Goal: Task Accomplishment & Management: Manage account settings

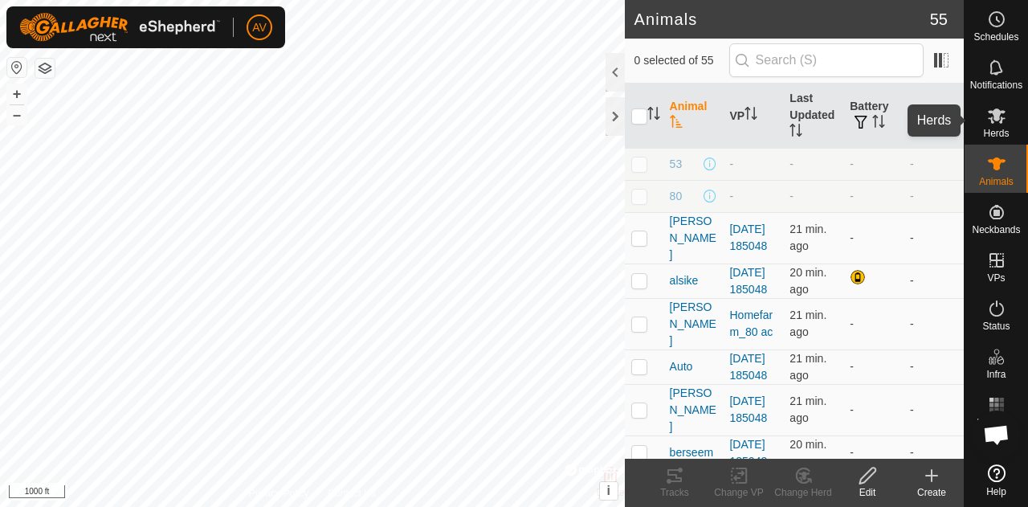
click at [998, 123] on icon at bounding box center [996, 115] width 19 height 19
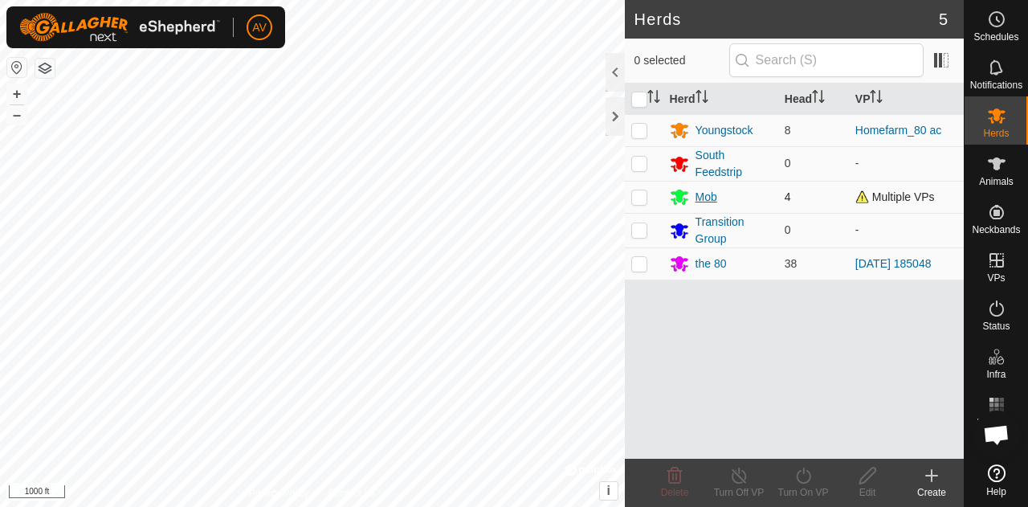
click at [705, 192] on div "Mob" at bounding box center [707, 197] width 22 height 17
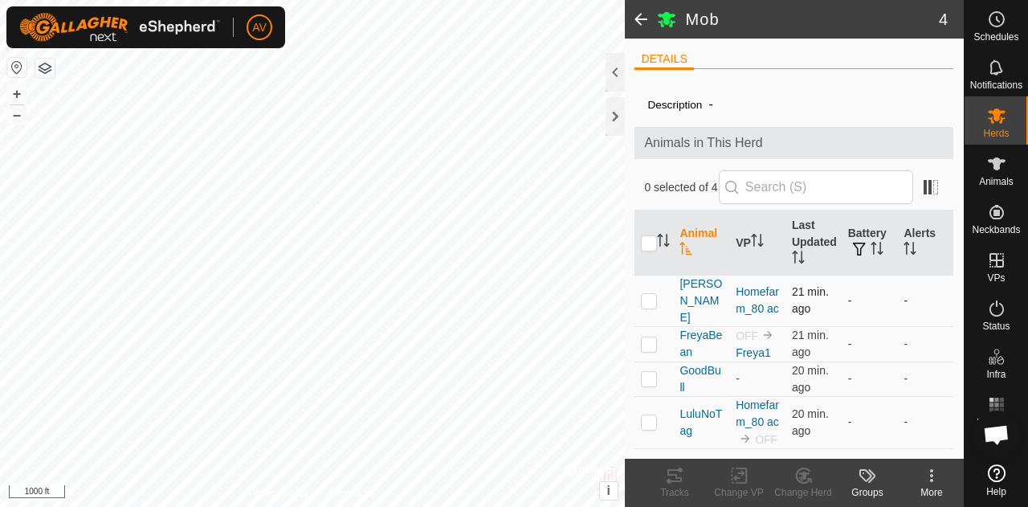
click at [649, 294] on p-checkbox at bounding box center [649, 300] width 16 height 13
checkbox input "true"
click at [648, 372] on p-checkbox at bounding box center [649, 378] width 16 height 13
checkbox input "true"
click at [652, 415] on p-checkbox at bounding box center [649, 421] width 16 height 13
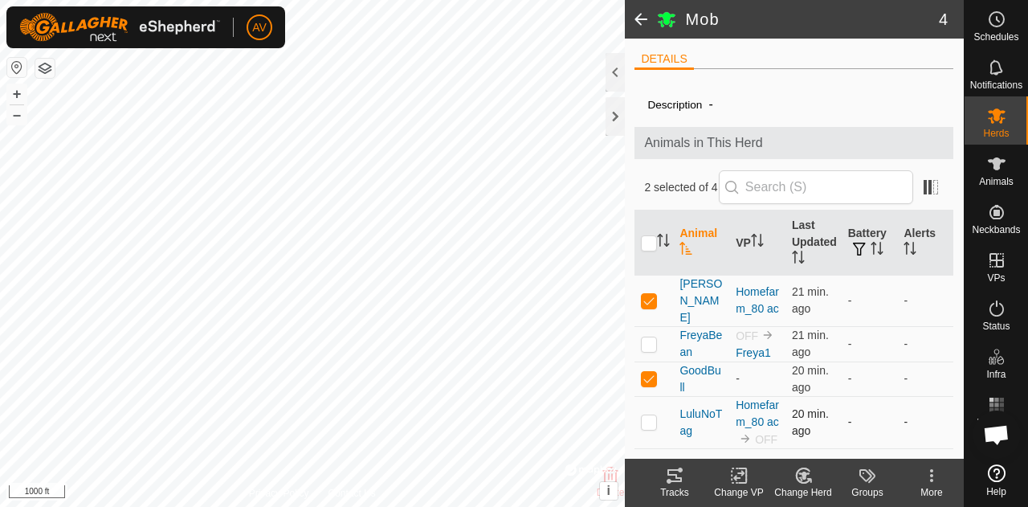
checkbox input "true"
click at [737, 479] on icon at bounding box center [740, 475] width 20 height 19
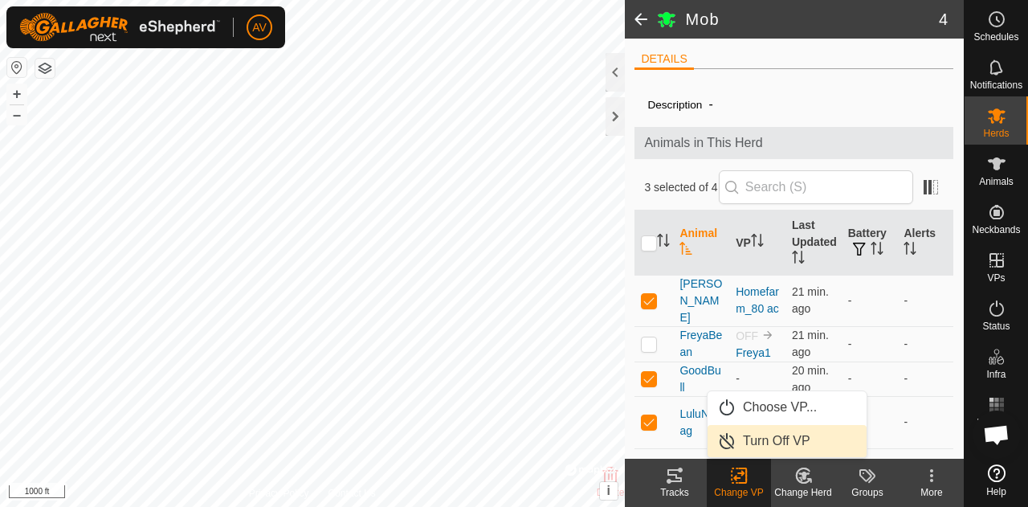
click at [754, 452] on link "Turn Off VP" at bounding box center [787, 441] width 159 height 32
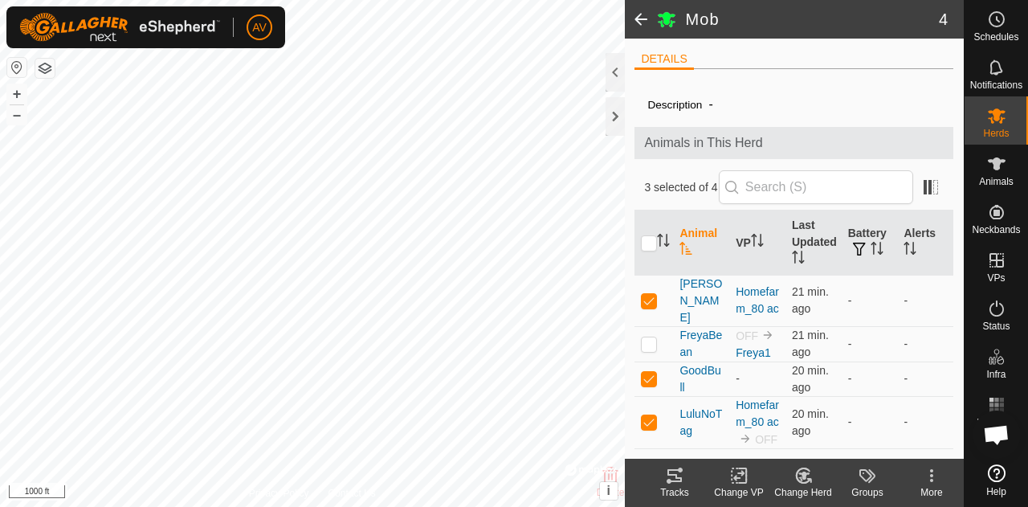
click at [846, 85] on div "Description - Animals in This Herd 3 selected of 4 Animal VP Last Updated Batte…" at bounding box center [794, 270] width 319 height 377
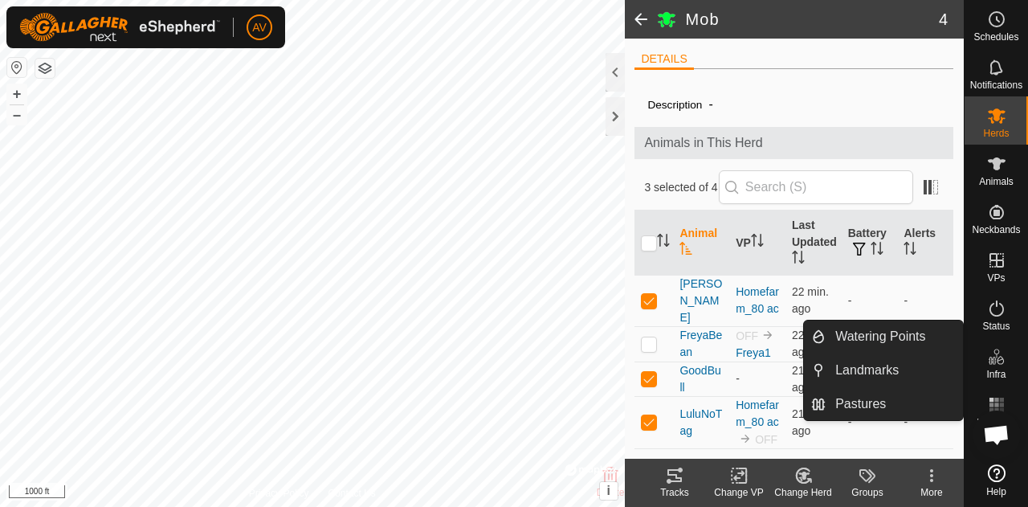
click at [739, 480] on icon at bounding box center [740, 475] width 20 height 19
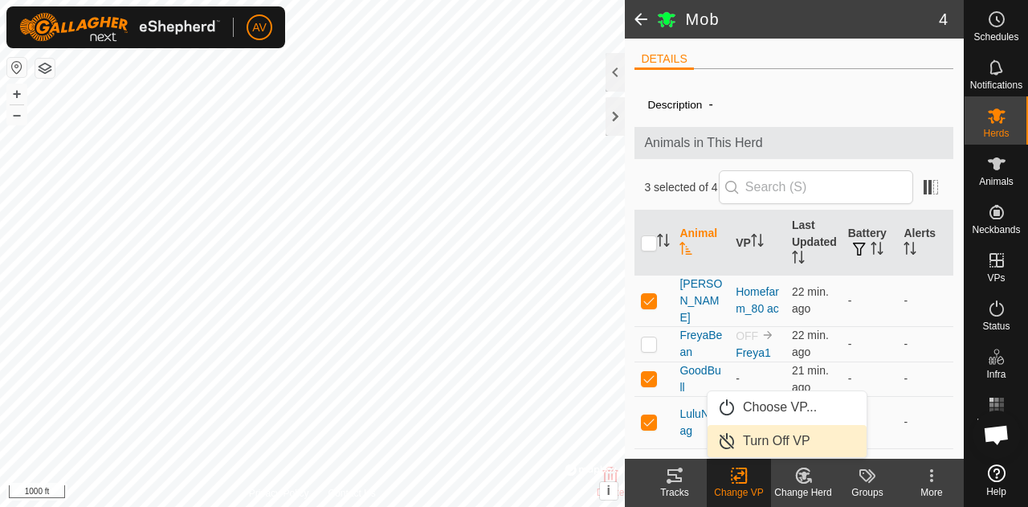
click at [757, 429] on link "Turn Off VP" at bounding box center [787, 441] width 159 height 32
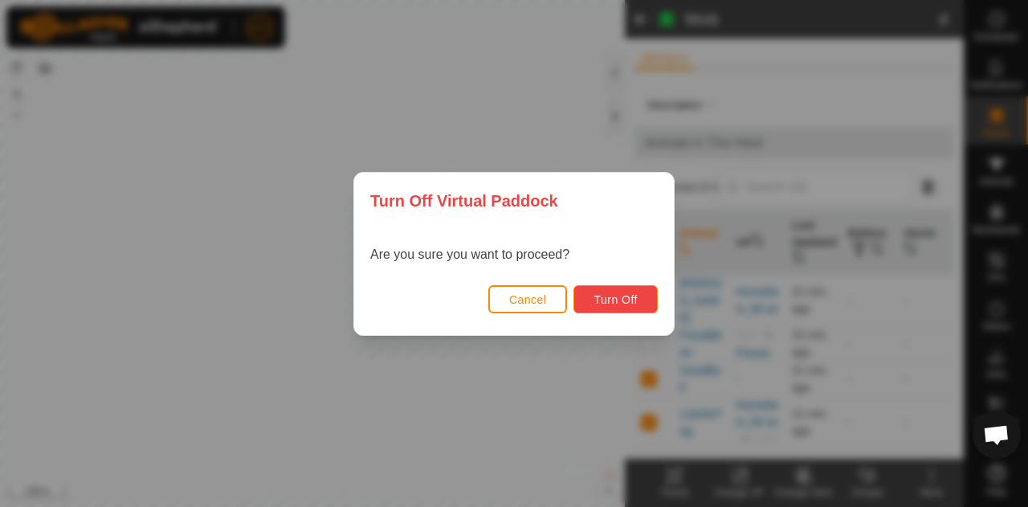
click at [603, 300] on span "Turn Off" at bounding box center [616, 299] width 44 height 13
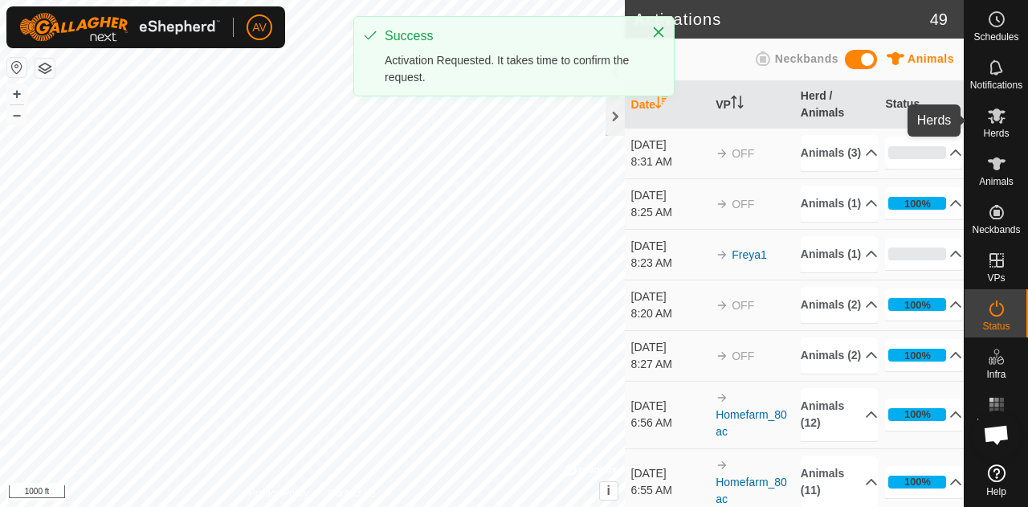
click at [1003, 117] on icon at bounding box center [996, 115] width 19 height 19
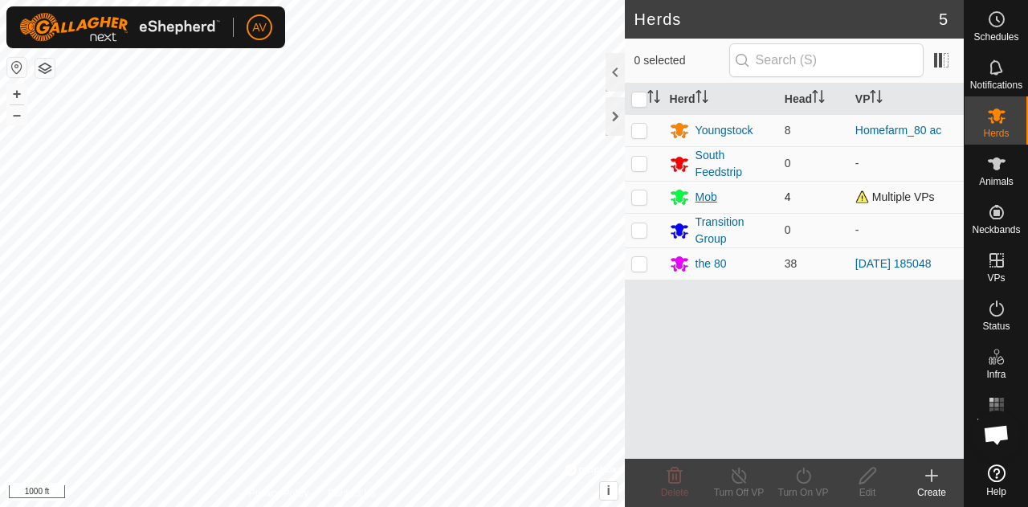
click at [701, 192] on div "Mob" at bounding box center [707, 197] width 22 height 17
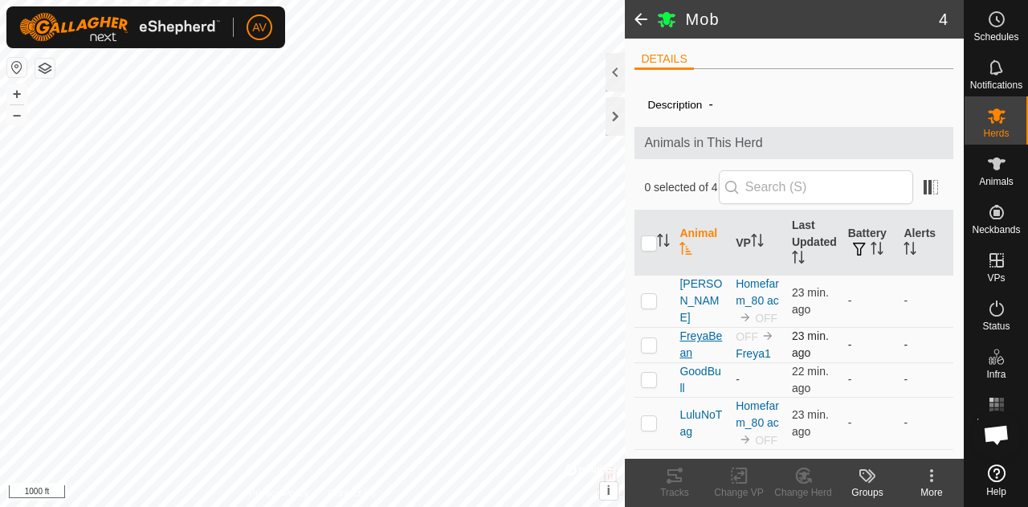
click at [693, 335] on span "FreyaBean" at bounding box center [701, 345] width 43 height 34
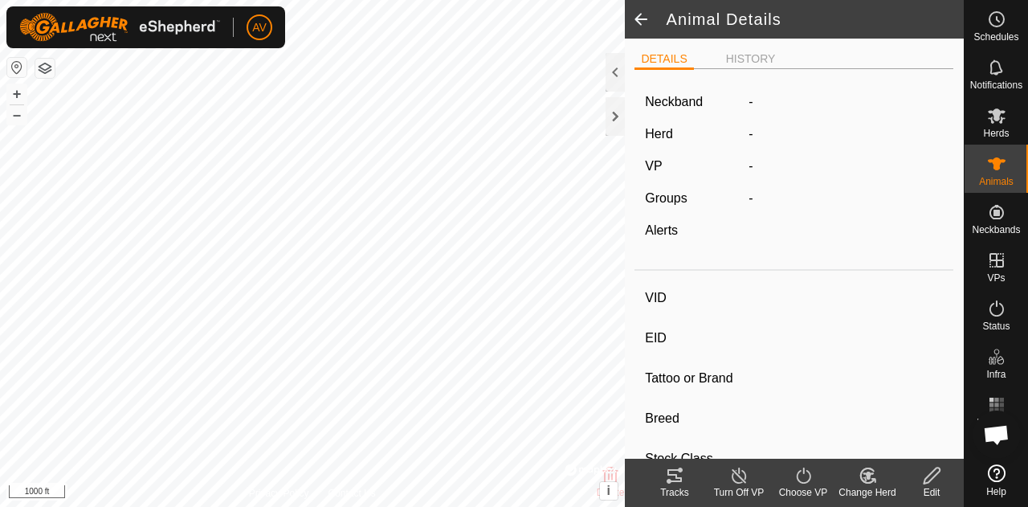
type input "FreyaBean"
type input "-"
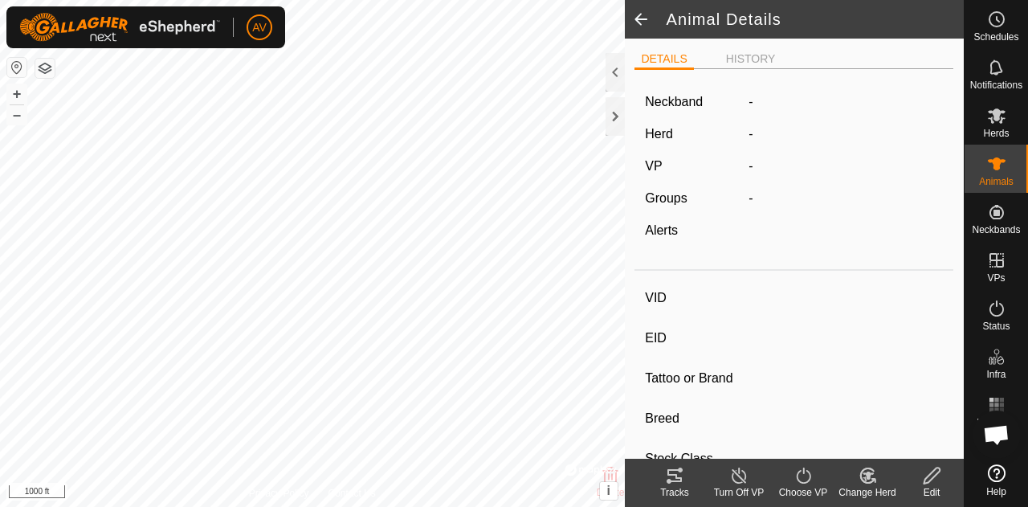
type input "-"
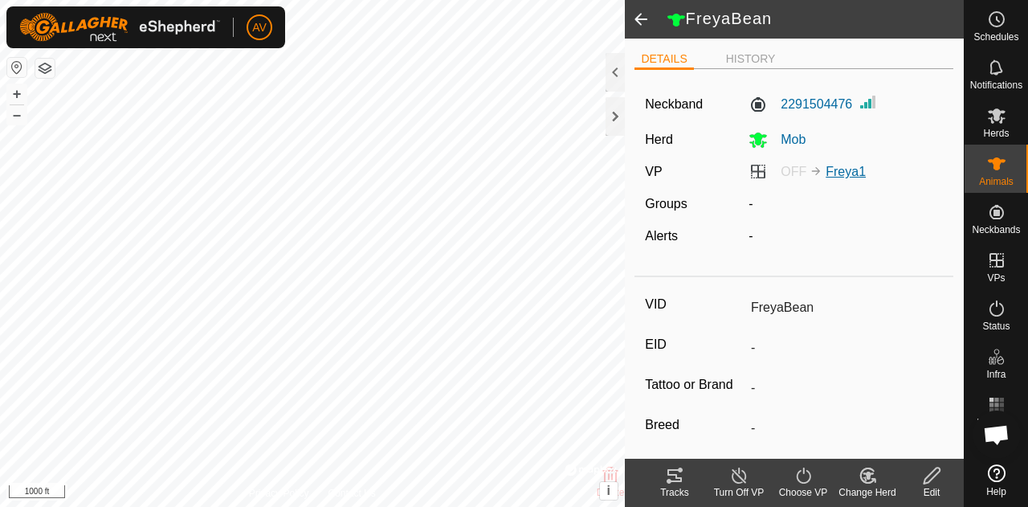
click at [831, 171] on link "Freya1" at bounding box center [846, 172] width 40 height 14
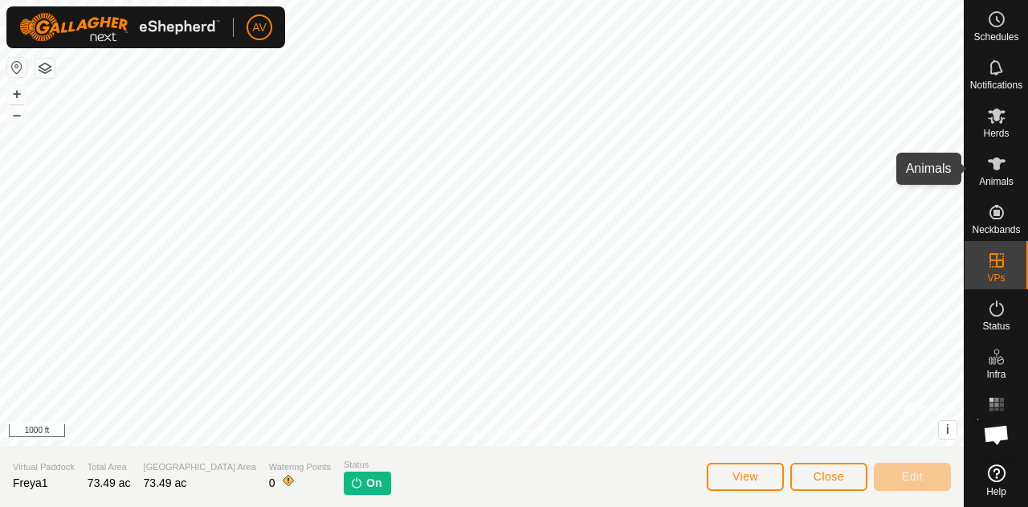
click at [978, 166] on div "Animals" at bounding box center [996, 169] width 63 height 48
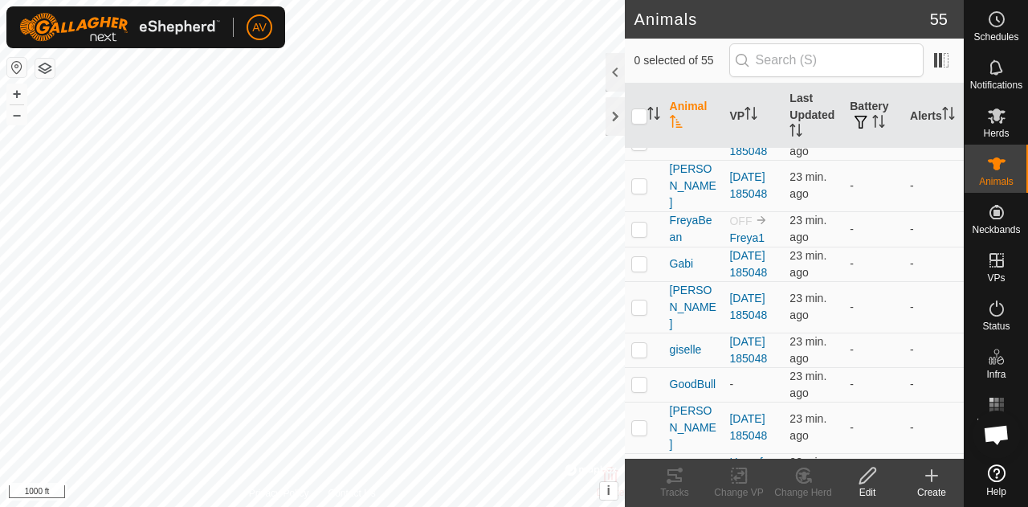
scroll to position [887, 0]
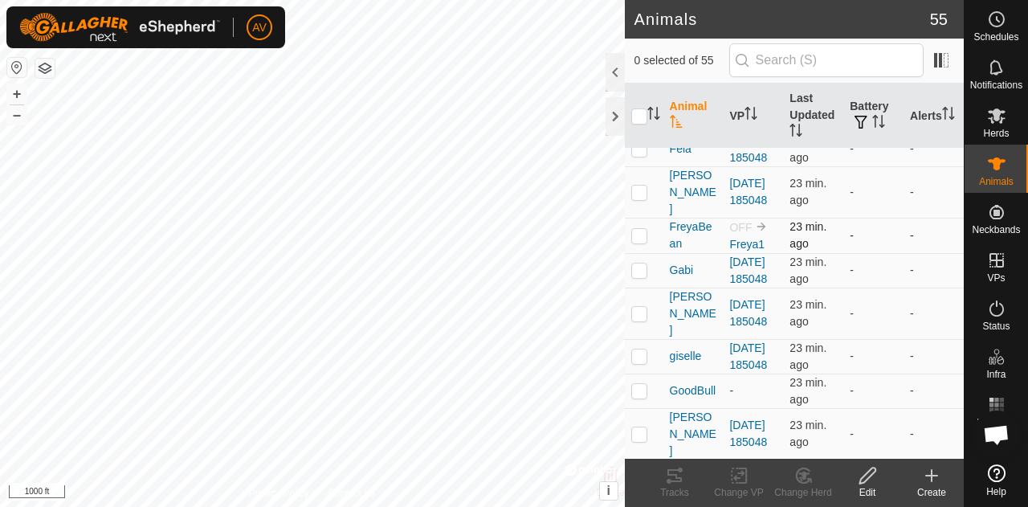
click at [644, 242] on p-checkbox at bounding box center [640, 235] width 16 height 13
checkbox input "true"
click at [744, 472] on icon at bounding box center [740, 475] width 20 height 19
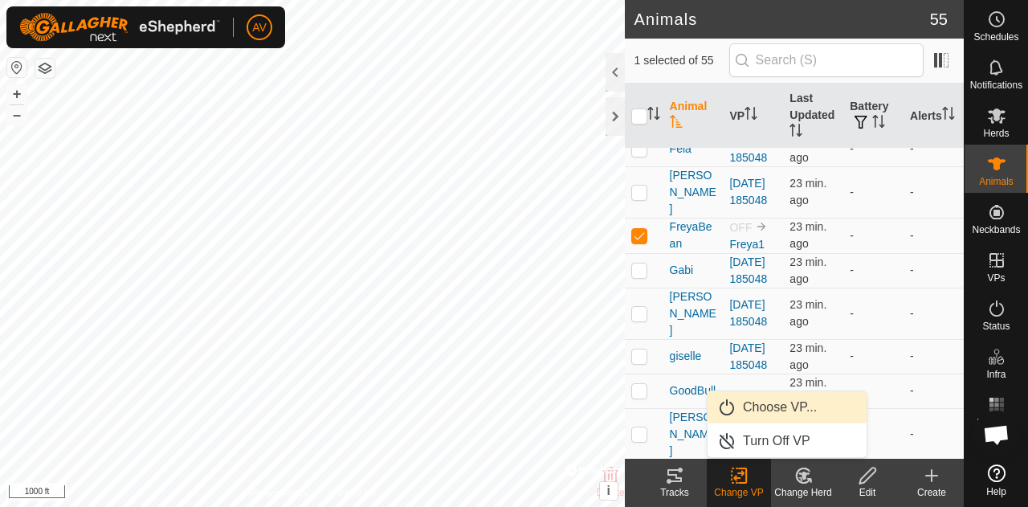
click at [758, 414] on link "Choose VP..." at bounding box center [787, 407] width 159 height 32
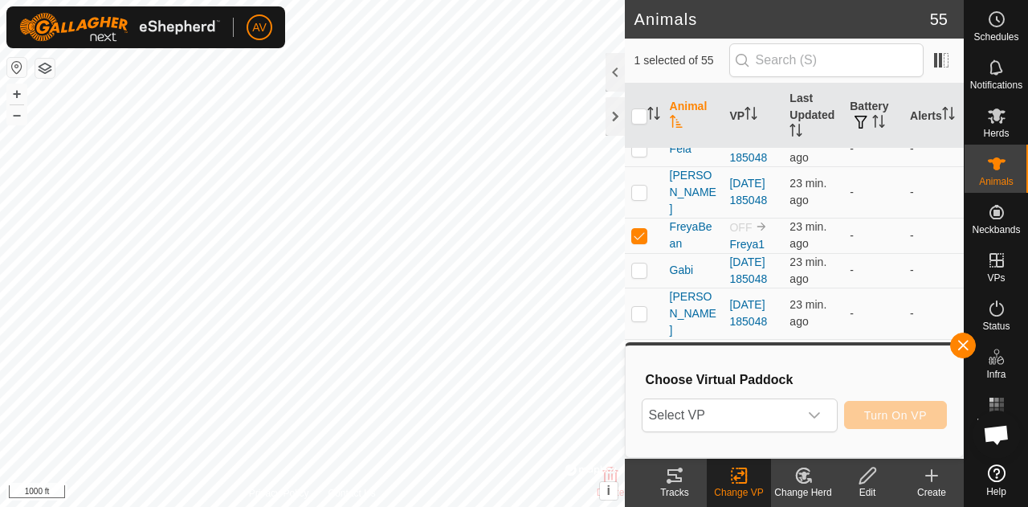
click at [758, 414] on span "Select VP" at bounding box center [721, 415] width 156 height 32
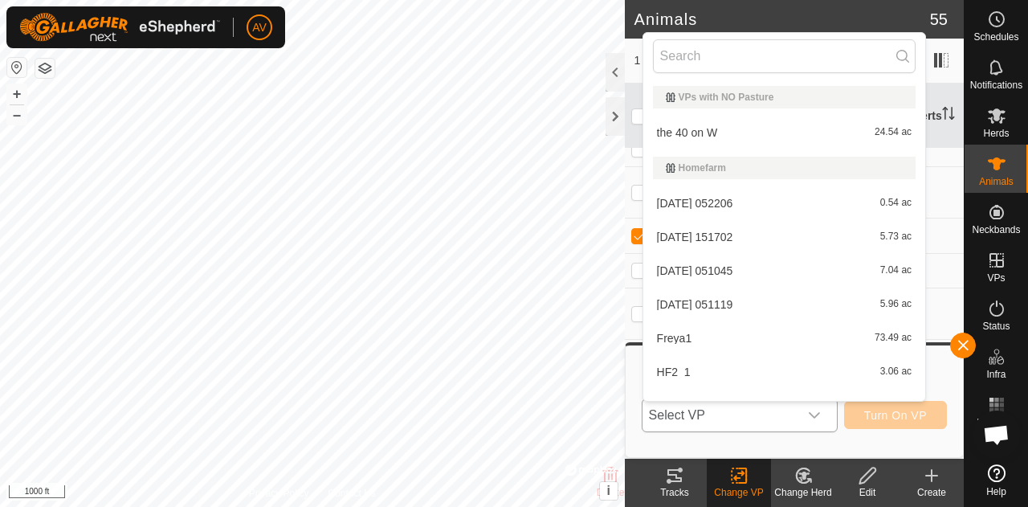
click at [749, 337] on li "Freya1 73.49 ac" at bounding box center [785, 338] width 282 height 32
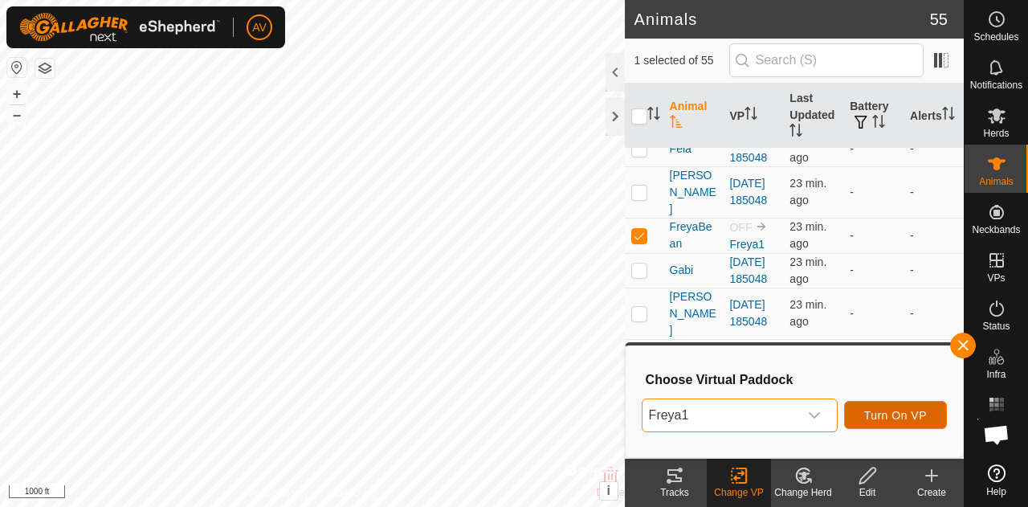
click at [873, 409] on span "Turn On VP" at bounding box center [896, 415] width 63 height 13
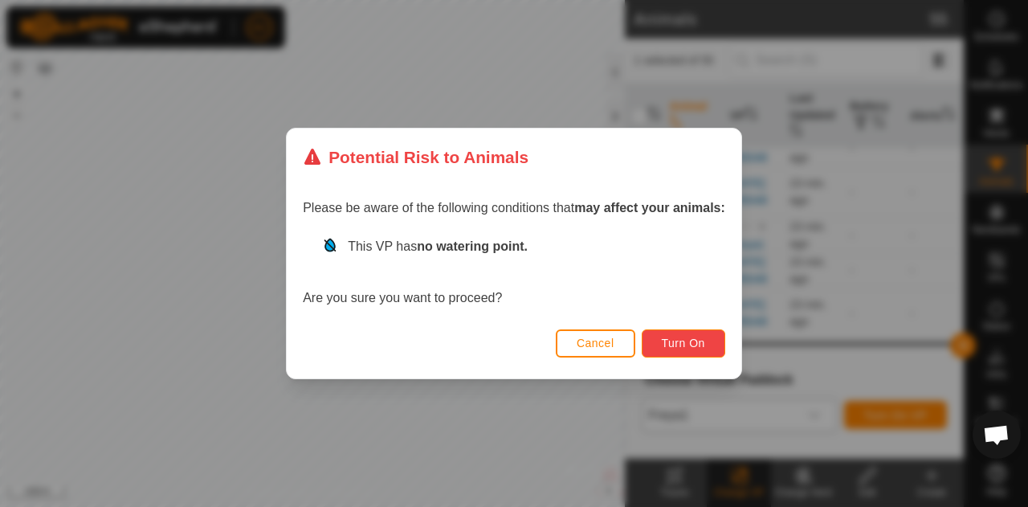
click at [681, 349] on span "Turn On" at bounding box center [683, 343] width 43 height 13
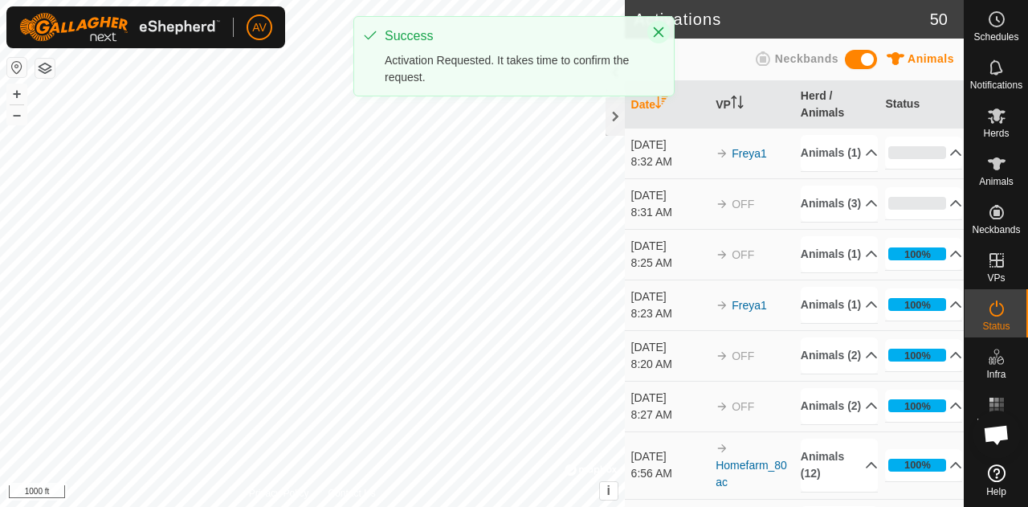
click at [655, 36] on icon "Close" at bounding box center [659, 32] width 10 height 10
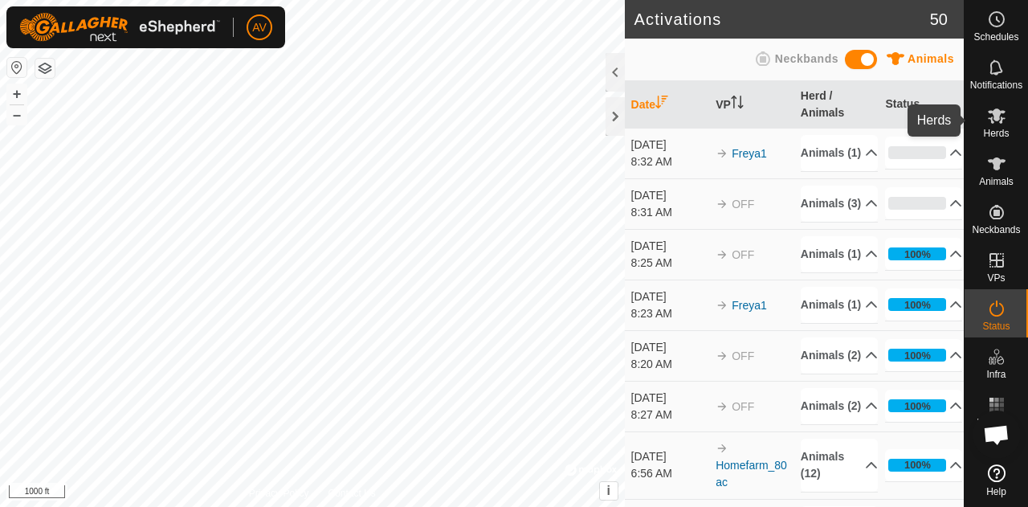
click at [1004, 120] on icon at bounding box center [996, 115] width 19 height 19
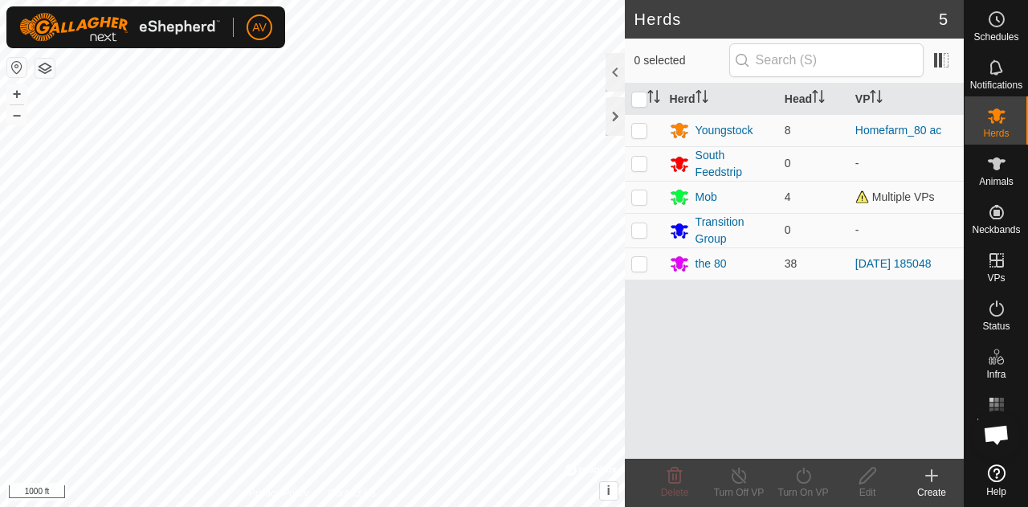
click at [938, 485] on div "Create" at bounding box center [932, 492] width 64 height 14
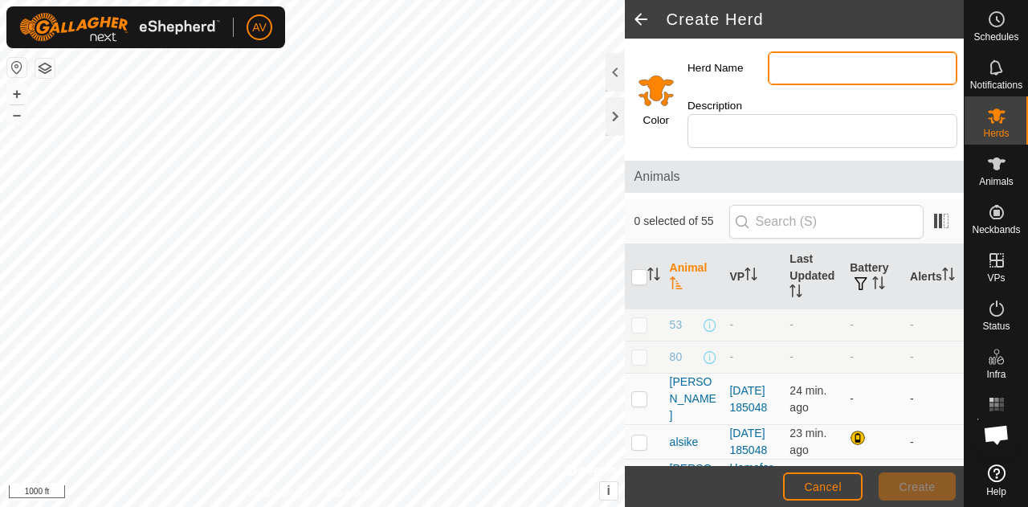
click at [873, 76] on input "Herd Name" at bounding box center [863, 68] width 190 height 34
type input "Freya"
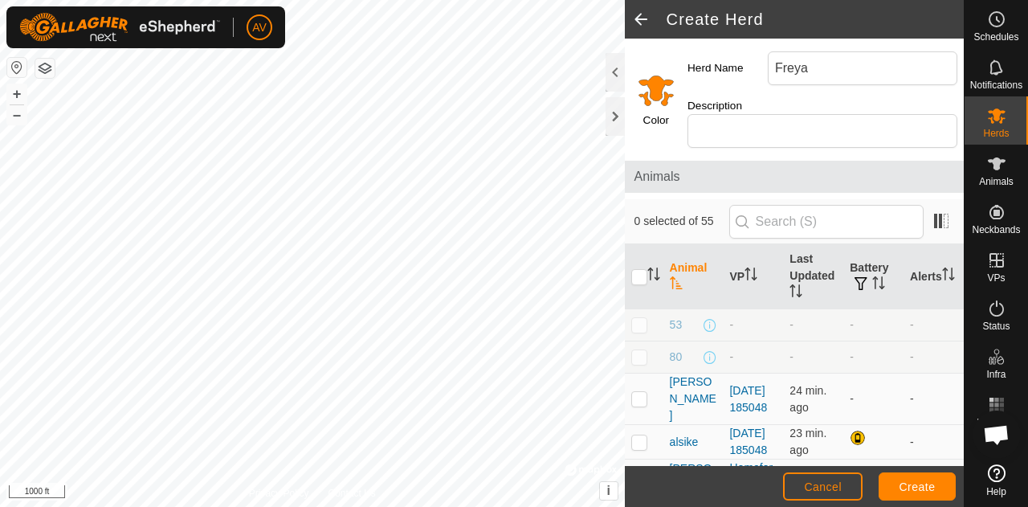
click at [656, 89] on input "Select a color" at bounding box center [656, 90] width 39 height 39
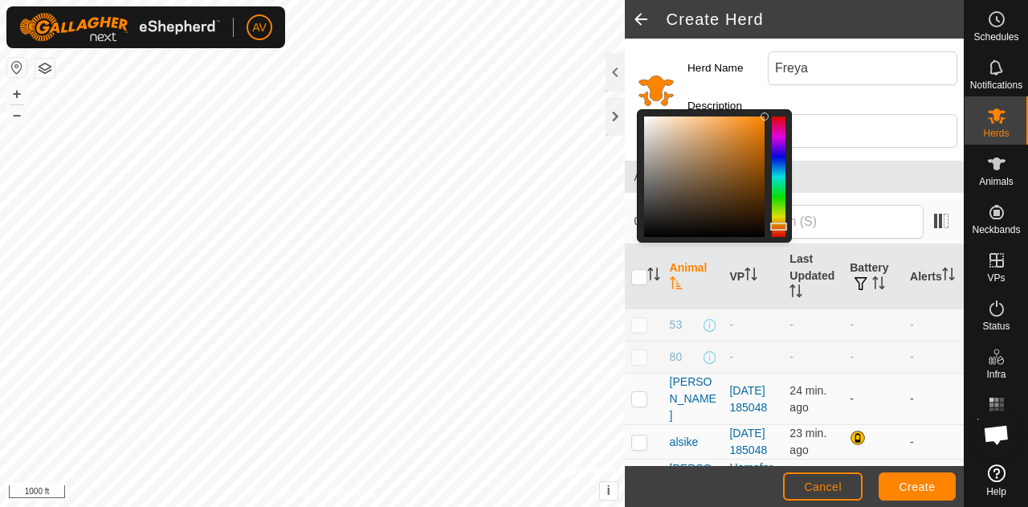
click at [645, 119] on div at bounding box center [704, 177] width 121 height 121
click at [920, 486] on span "Create" at bounding box center [918, 486] width 36 height 13
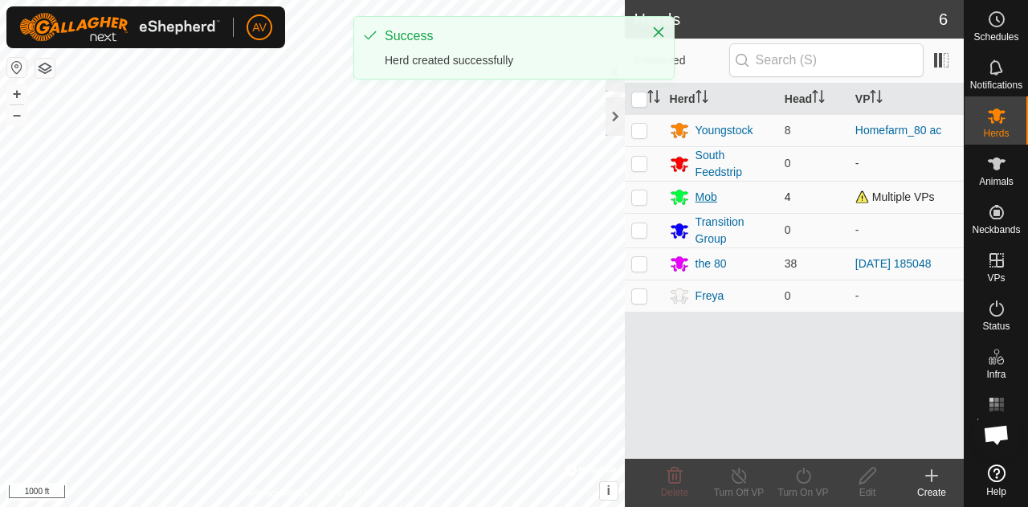
click at [712, 198] on div "Mob" at bounding box center [707, 197] width 22 height 17
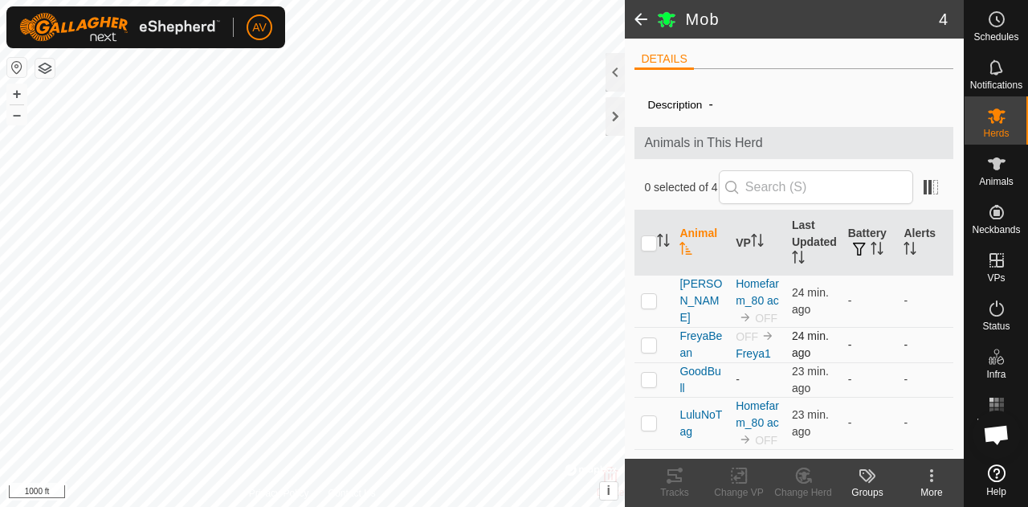
click at [645, 341] on p-checkbox at bounding box center [649, 344] width 16 height 13
click at [807, 476] on icon at bounding box center [804, 475] width 20 height 19
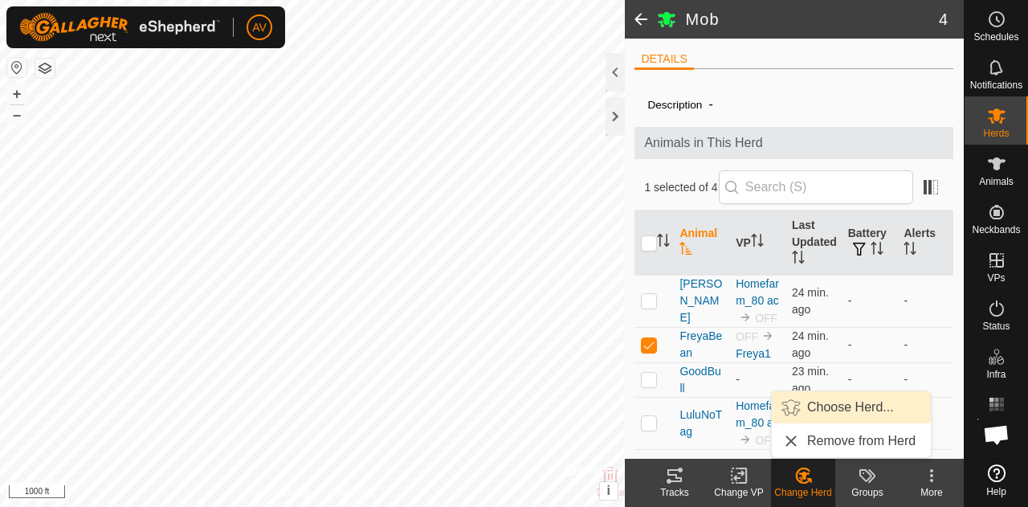
click at [828, 409] on link "Choose Herd..." at bounding box center [851, 407] width 159 height 32
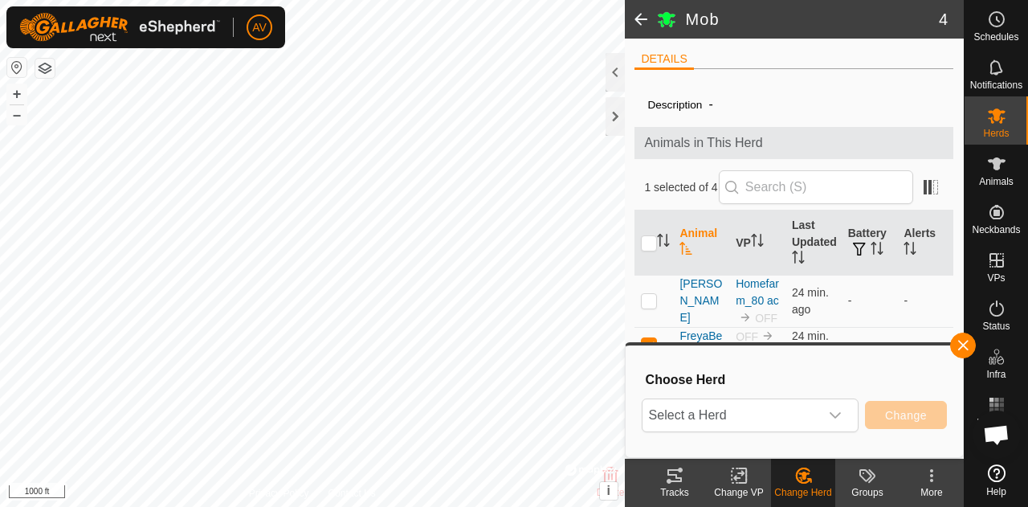
click at [828, 409] on div "dropdown trigger" at bounding box center [836, 415] width 32 height 32
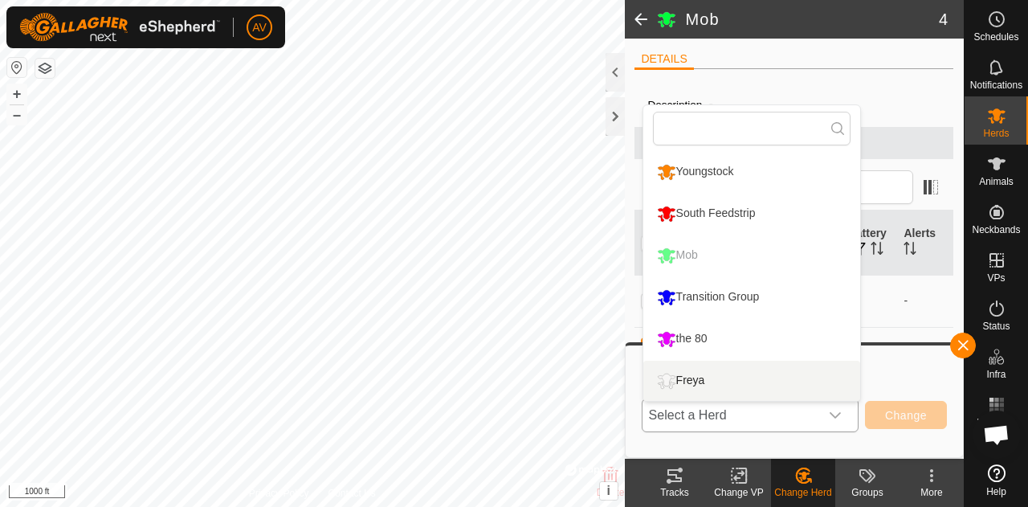
click at [803, 386] on li "Freya" at bounding box center [752, 381] width 217 height 40
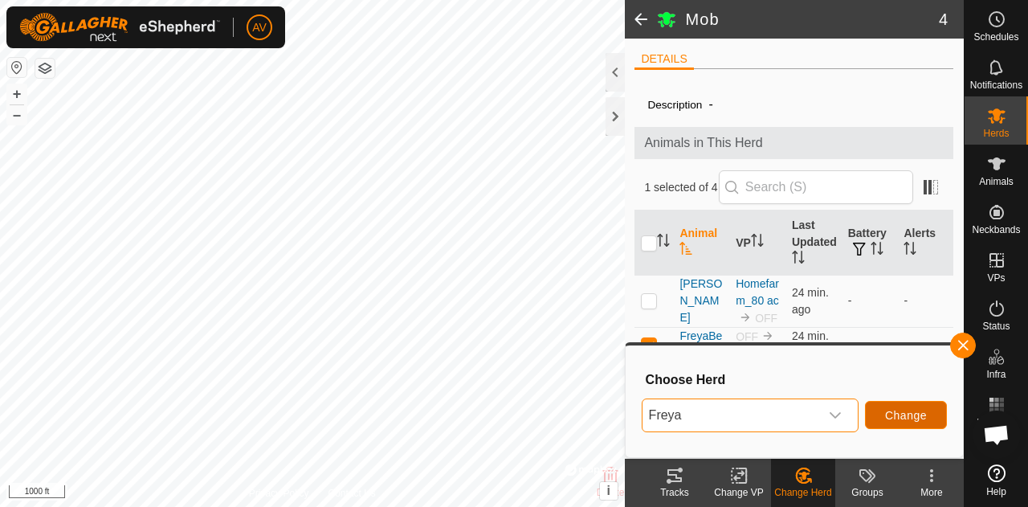
click at [918, 415] on span "Change" at bounding box center [906, 415] width 42 height 13
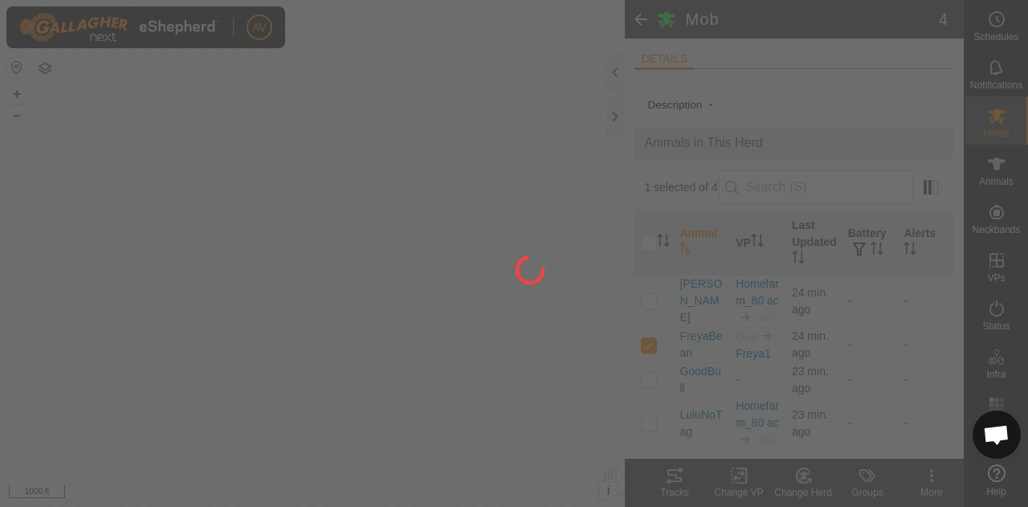
checkbox input "false"
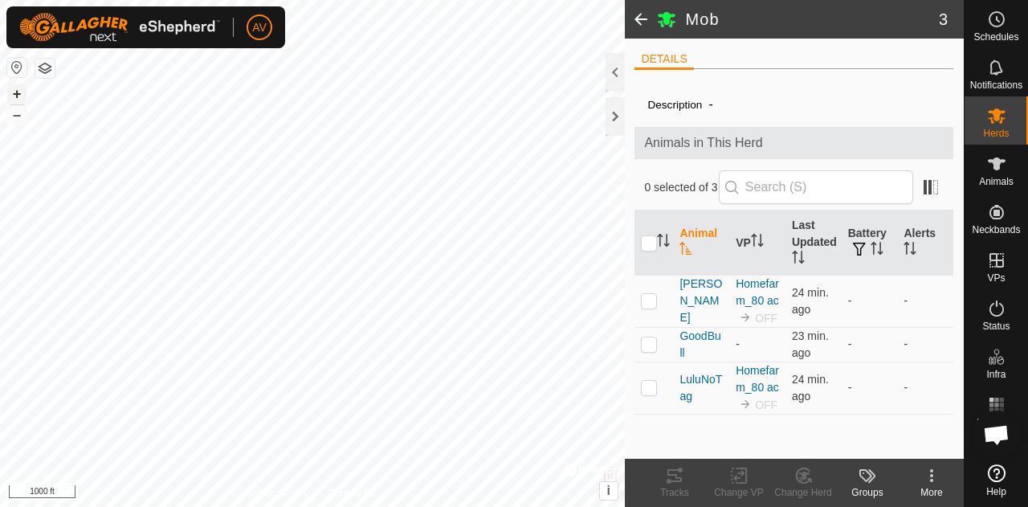
click at [12, 93] on button "+" at bounding box center [16, 93] width 19 height 19
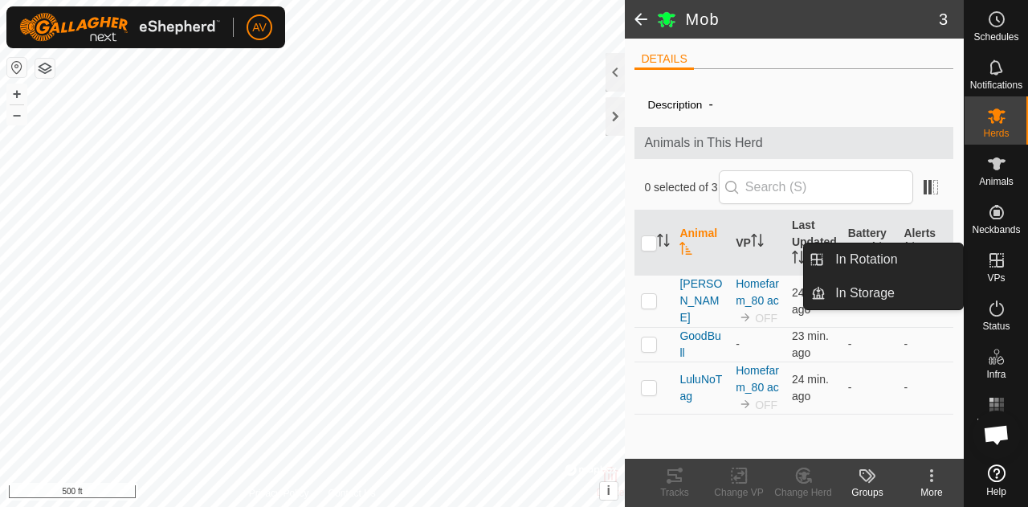
click at [1004, 261] on icon at bounding box center [996, 260] width 19 height 19
click at [893, 264] on link "In Rotation" at bounding box center [894, 259] width 137 height 32
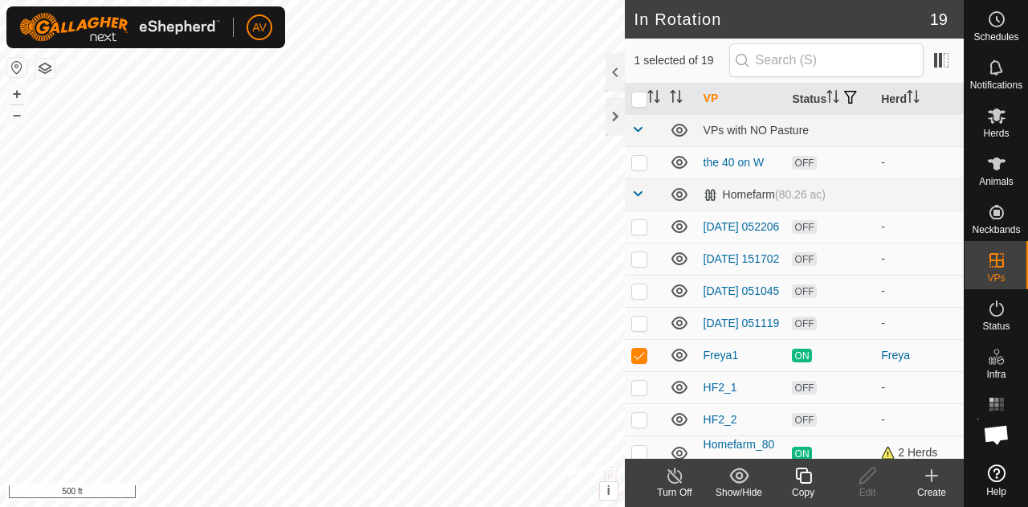
click at [929, 479] on icon at bounding box center [931, 475] width 19 height 19
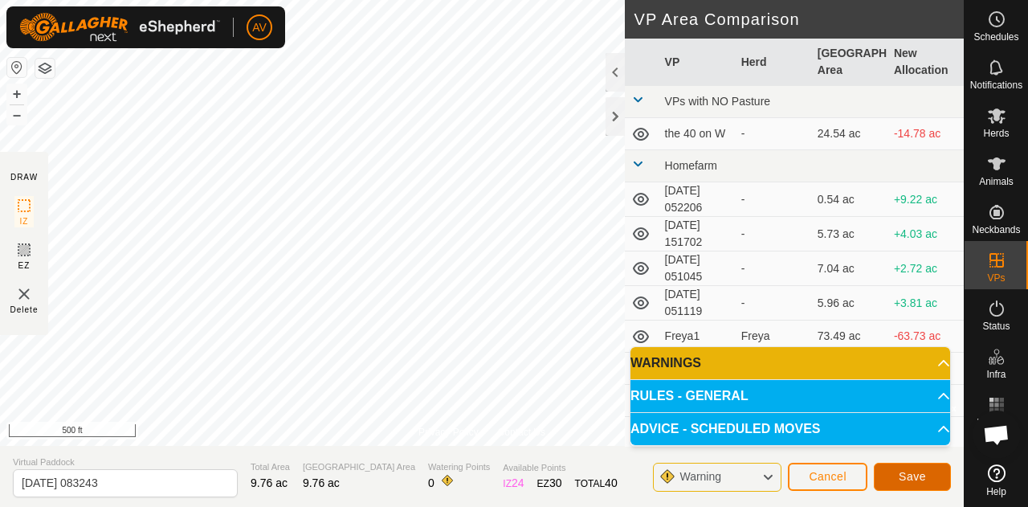
click at [927, 470] on button "Save" at bounding box center [912, 477] width 77 height 28
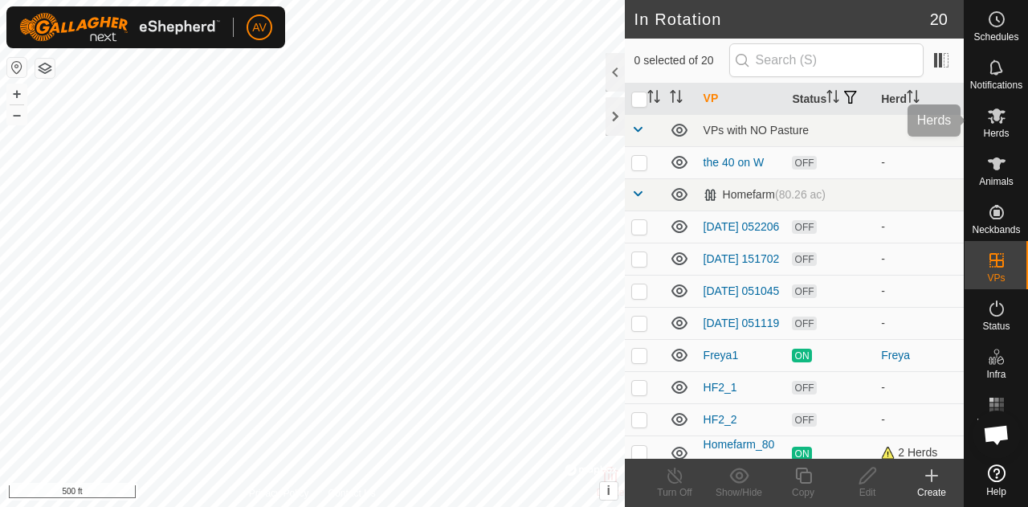
click at [991, 129] on span "Herds" at bounding box center [996, 134] width 26 height 10
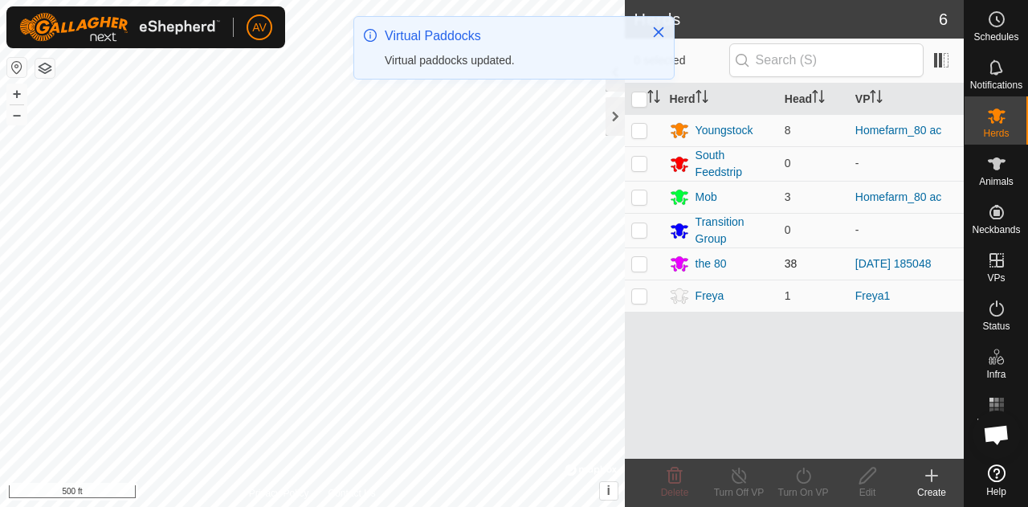
click at [647, 264] on p-tablecheckbox at bounding box center [640, 263] width 16 height 13
checkbox input "true"
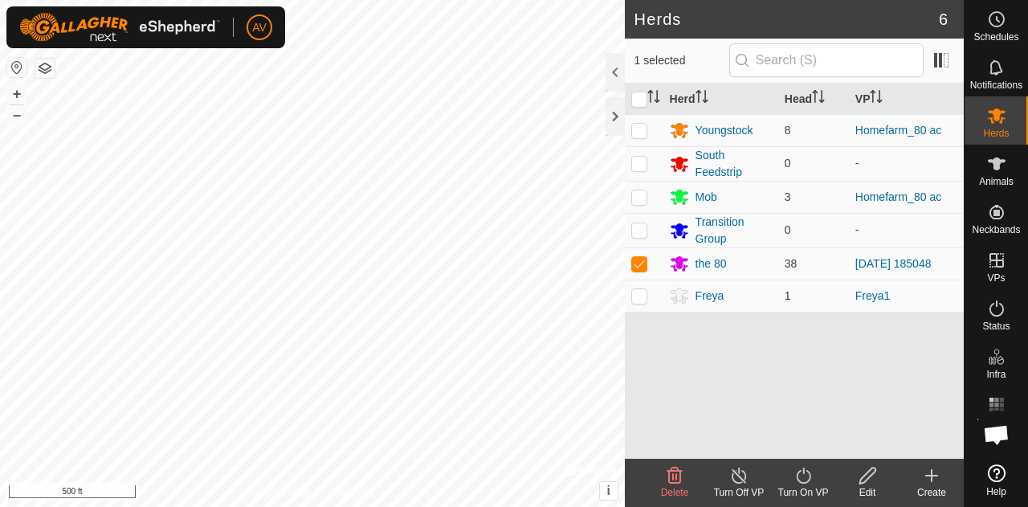
click at [795, 472] on icon at bounding box center [804, 475] width 20 height 19
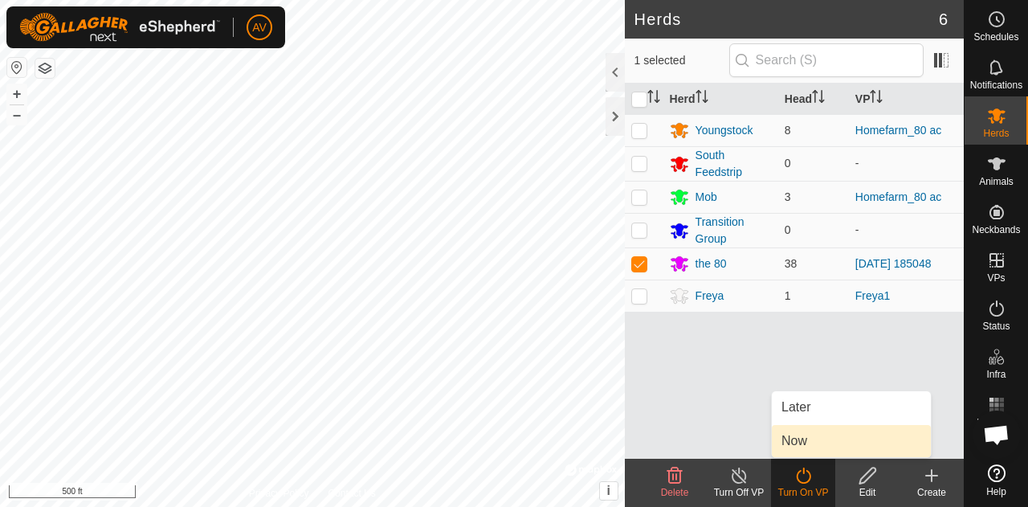
click at [810, 452] on link "Now" at bounding box center [851, 441] width 159 height 32
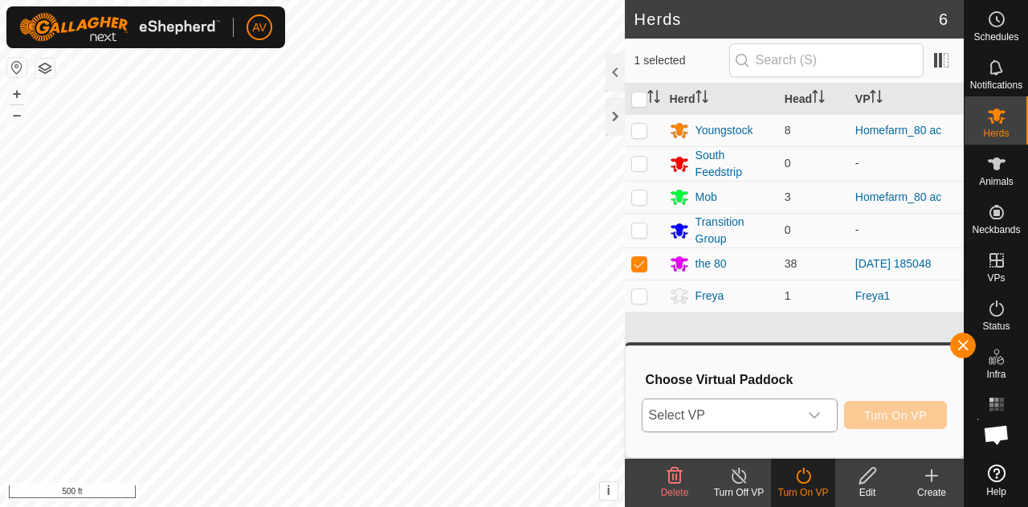
click at [812, 427] on div "dropdown trigger" at bounding box center [815, 415] width 32 height 32
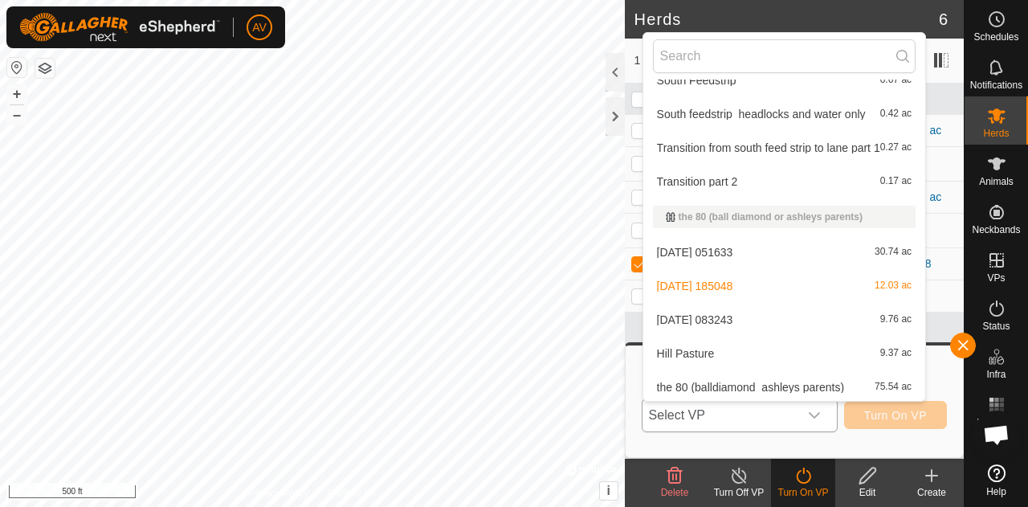
scroll to position [463, 0]
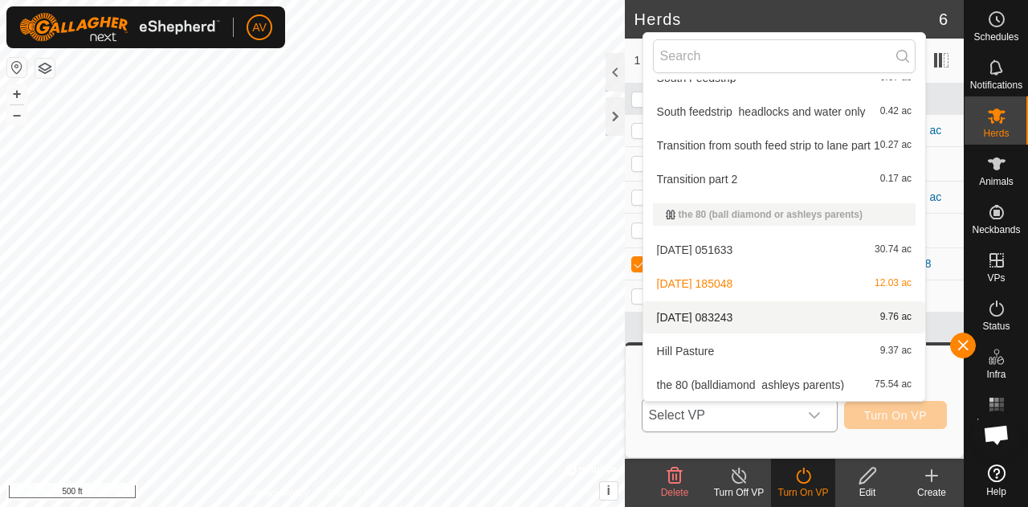
click at [752, 316] on li "[DATE] 083243 9.76 ac" at bounding box center [785, 317] width 282 height 32
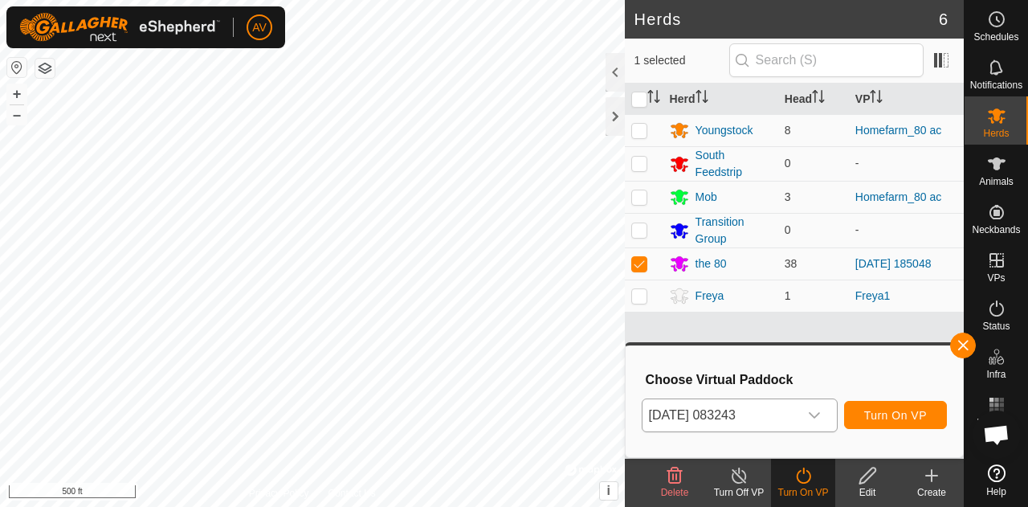
click at [867, 472] on icon at bounding box center [868, 476] width 16 height 16
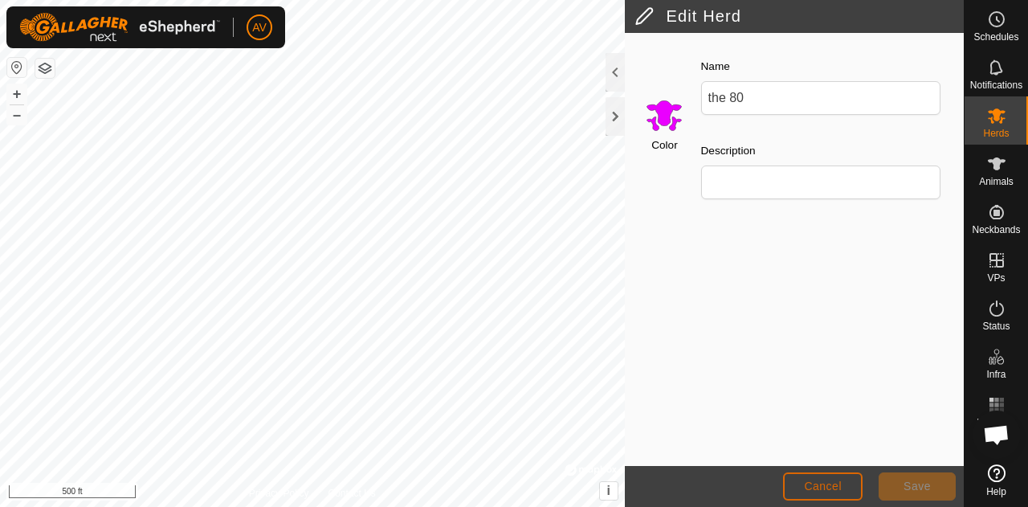
click at [800, 475] on button "Cancel" at bounding box center [823, 486] width 80 height 28
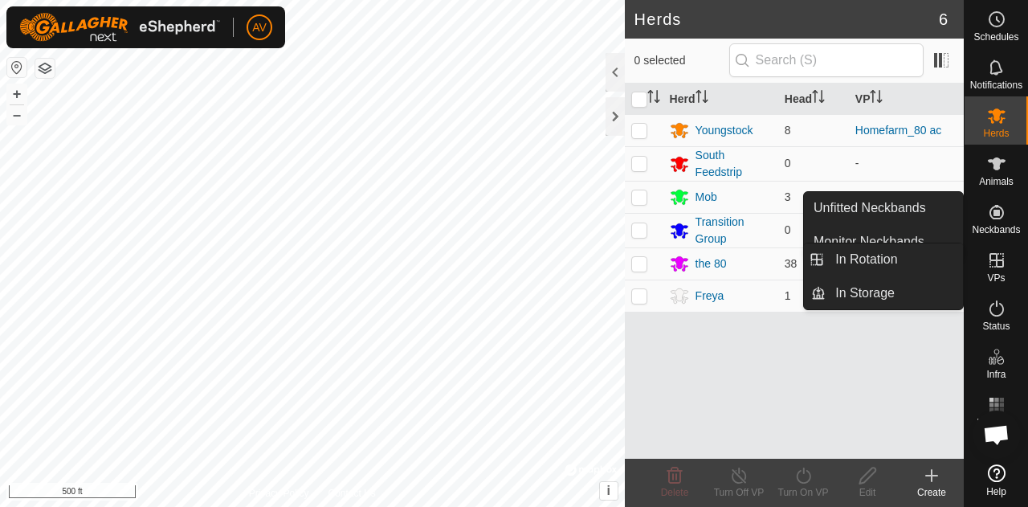
click at [999, 254] on icon at bounding box center [996, 260] width 19 height 19
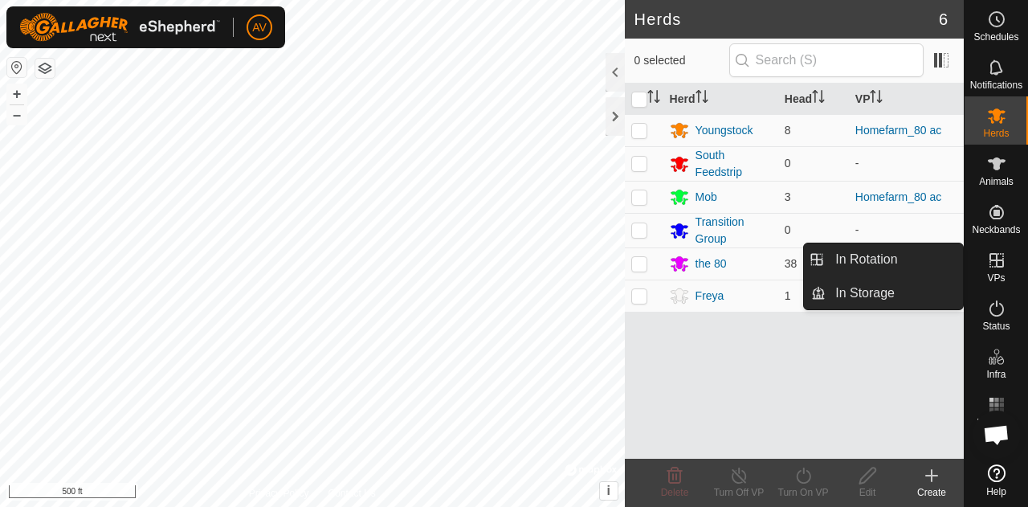
click at [914, 261] on link "In Rotation" at bounding box center [894, 259] width 137 height 32
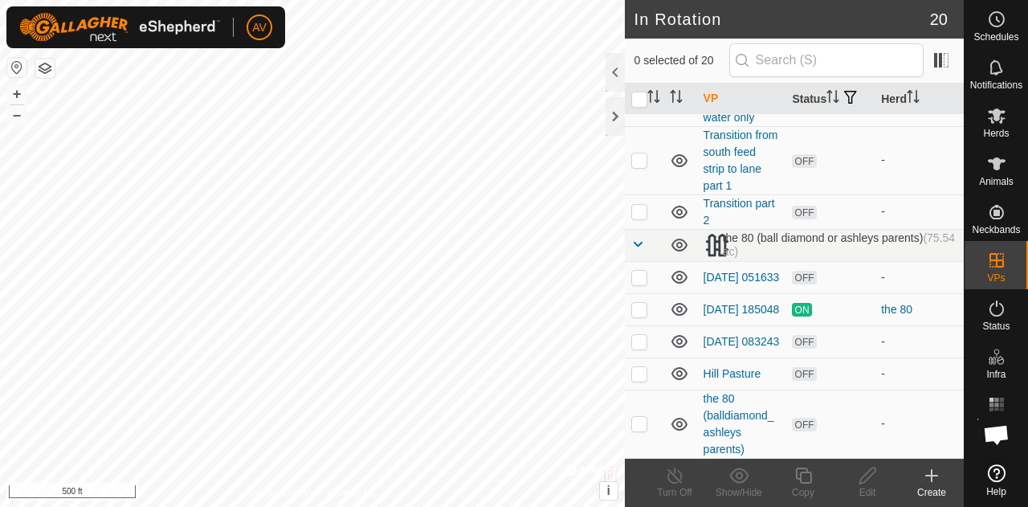
scroll to position [548, 0]
click at [717, 348] on link "[DATE] 083243" at bounding box center [742, 341] width 76 height 13
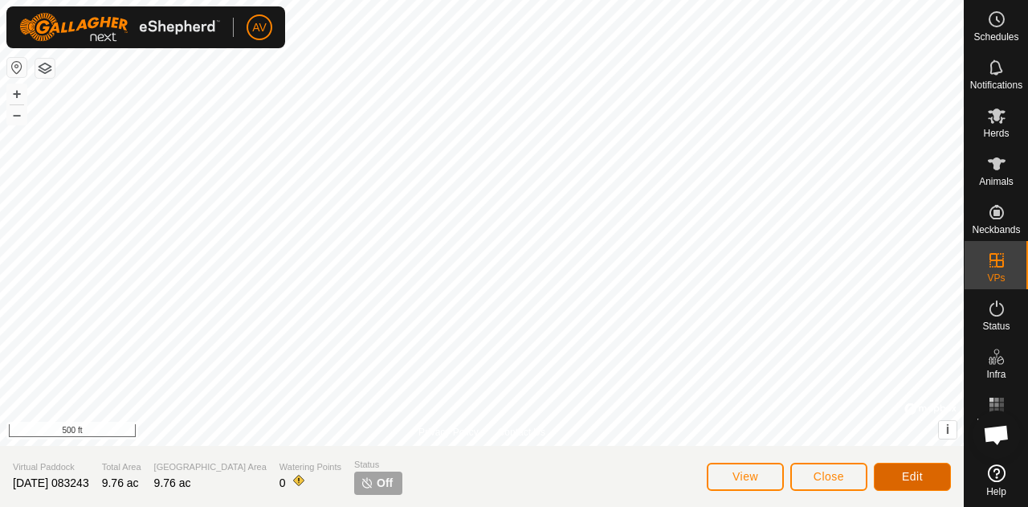
click at [906, 472] on span "Edit" at bounding box center [912, 476] width 21 height 13
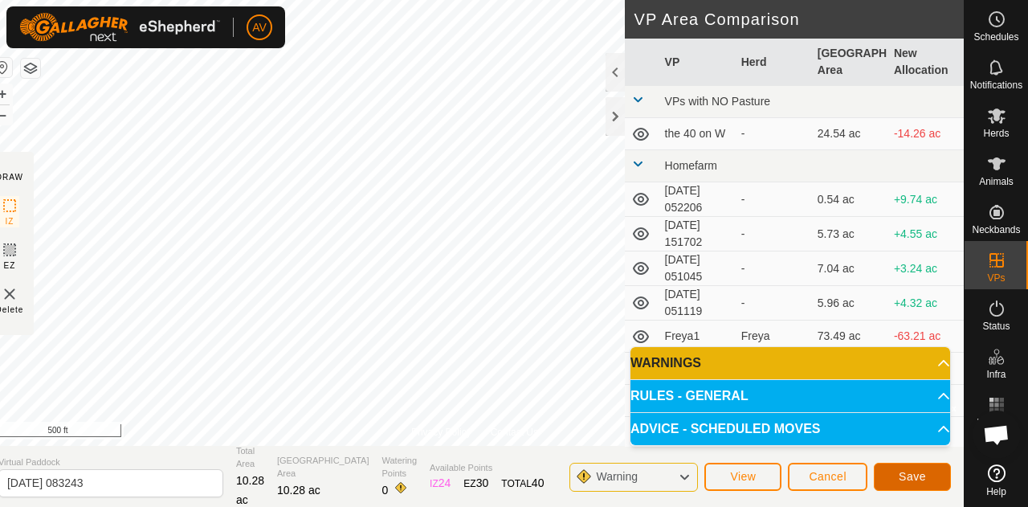
click at [921, 474] on span "Save" at bounding box center [912, 476] width 27 height 13
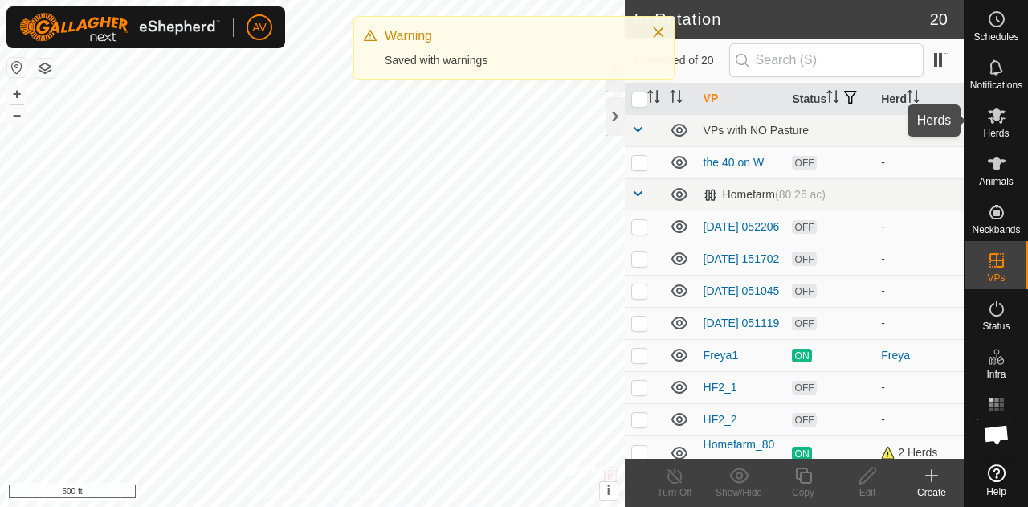
click at [1006, 117] on icon at bounding box center [996, 115] width 19 height 19
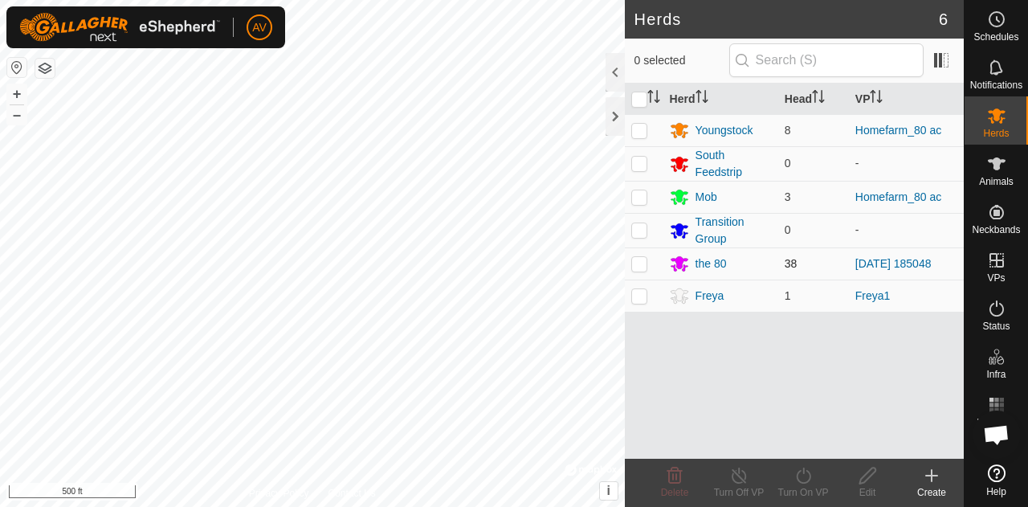
click at [640, 263] on p-checkbox at bounding box center [640, 263] width 16 height 13
checkbox input "true"
click at [808, 480] on icon at bounding box center [803, 476] width 14 height 16
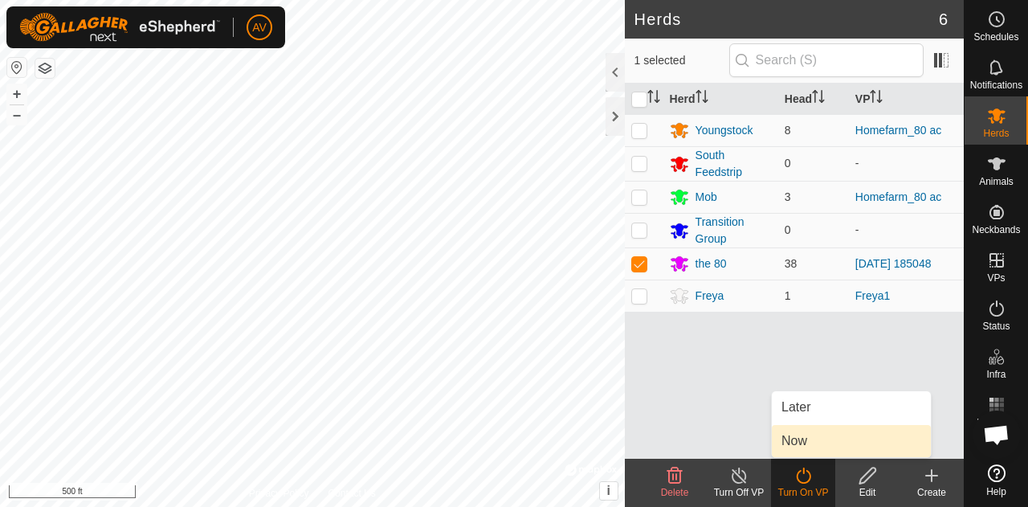
click at [822, 444] on link "Now" at bounding box center [851, 441] width 159 height 32
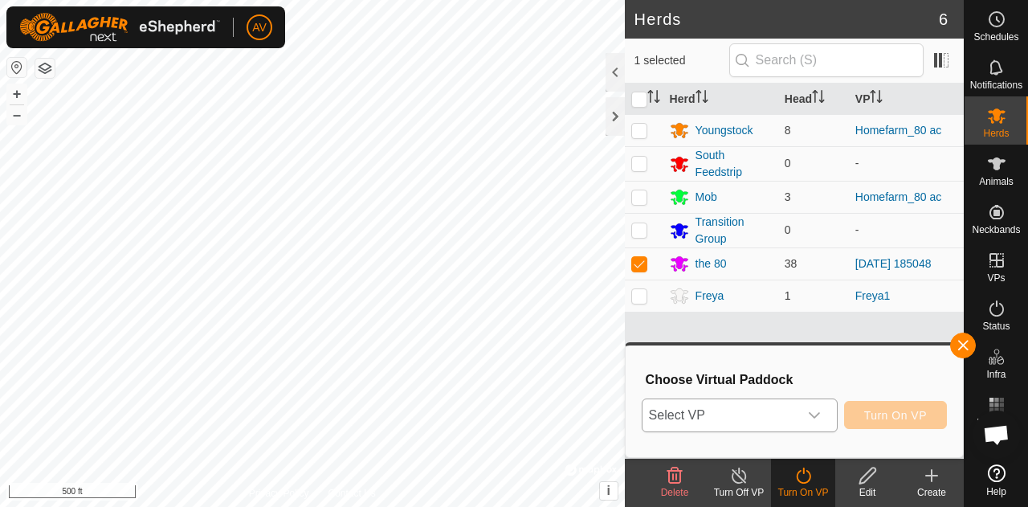
click at [820, 420] on icon "dropdown trigger" at bounding box center [814, 415] width 13 height 13
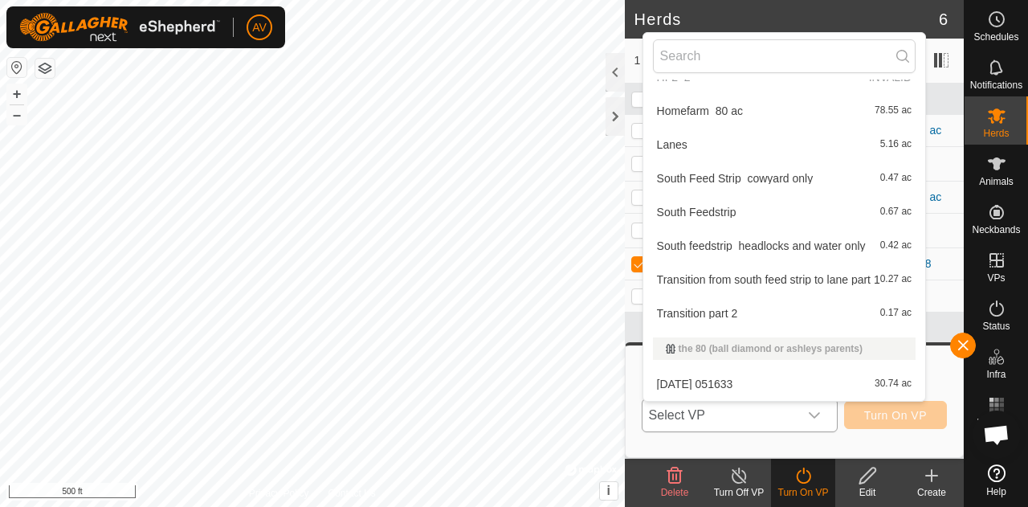
scroll to position [463, 0]
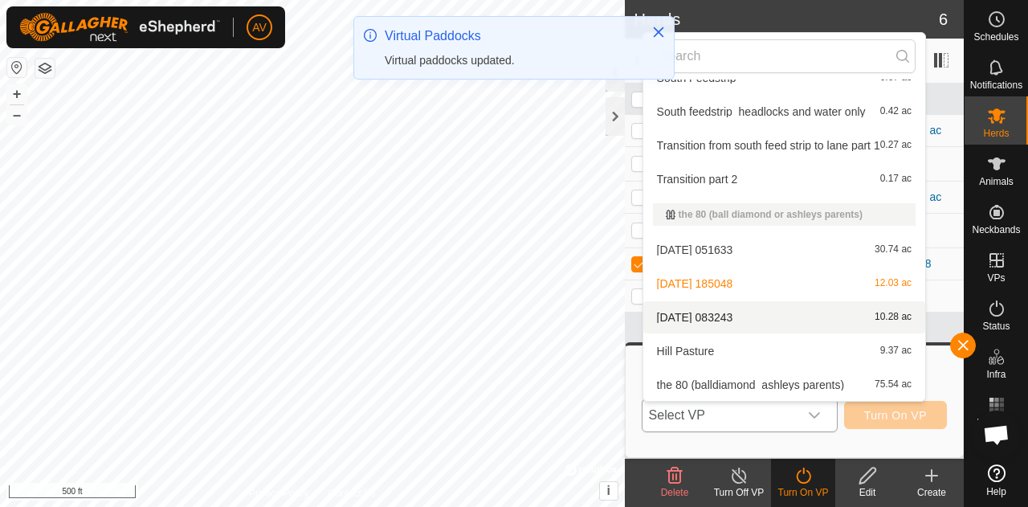
click at [763, 319] on li "[DATE] 083243 10.28 ac" at bounding box center [785, 317] width 282 height 32
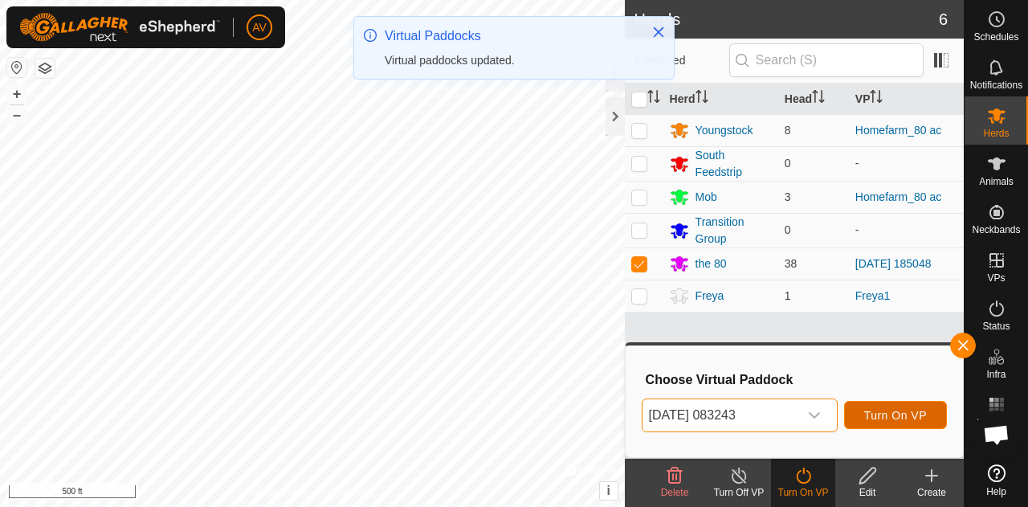
click at [910, 419] on span "Turn On VP" at bounding box center [896, 415] width 63 height 13
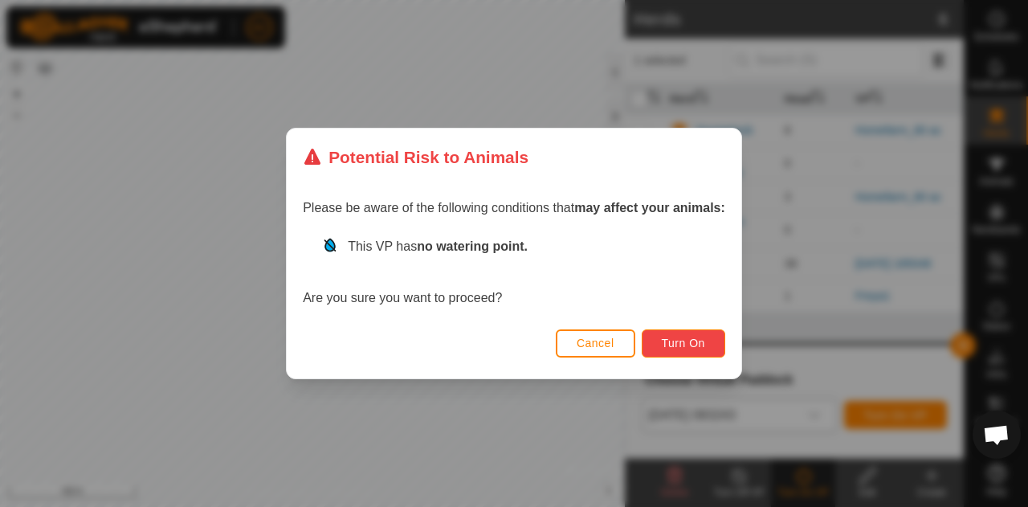
click at [660, 341] on button "Turn On" at bounding box center [684, 343] width 84 height 28
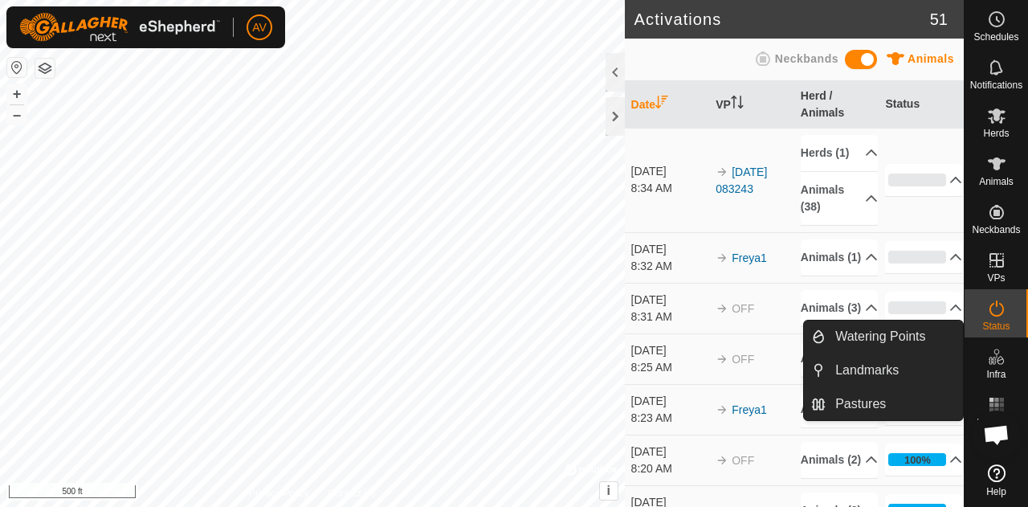
click at [984, 354] on es-infrastructure-svg-icon at bounding box center [997, 357] width 29 height 26
click at [914, 338] on link "Watering Points" at bounding box center [894, 337] width 137 height 32
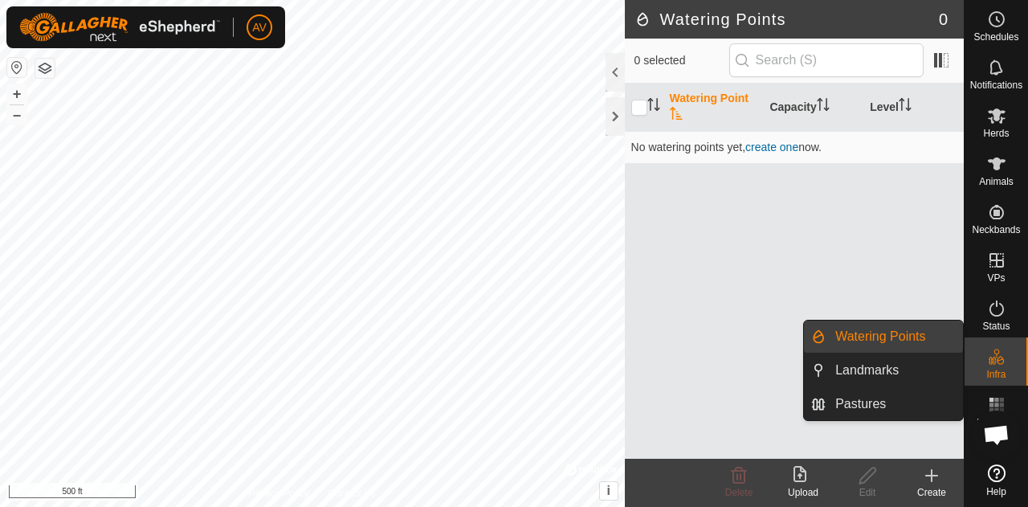
click at [869, 333] on link "Watering Points" at bounding box center [894, 337] width 137 height 32
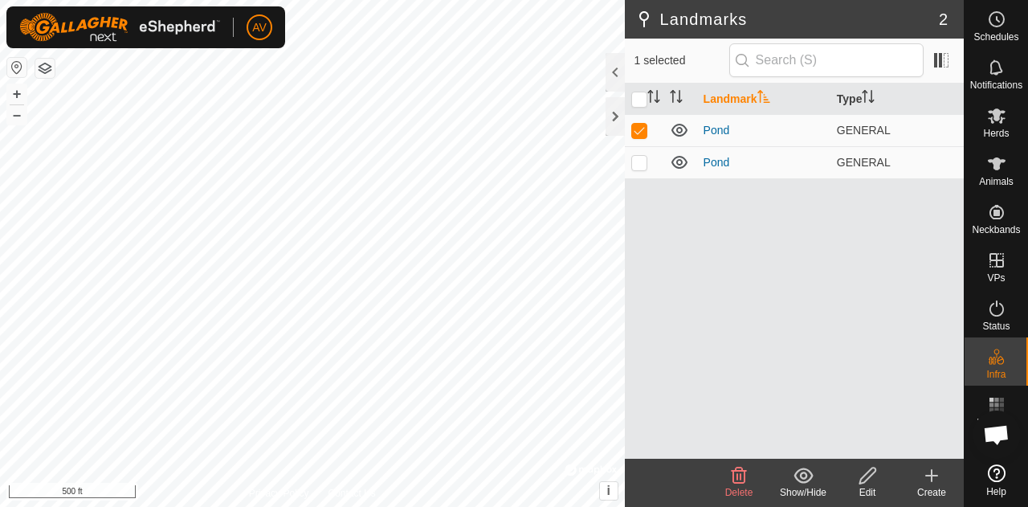
click at [922, 475] on icon at bounding box center [931, 475] width 19 height 19
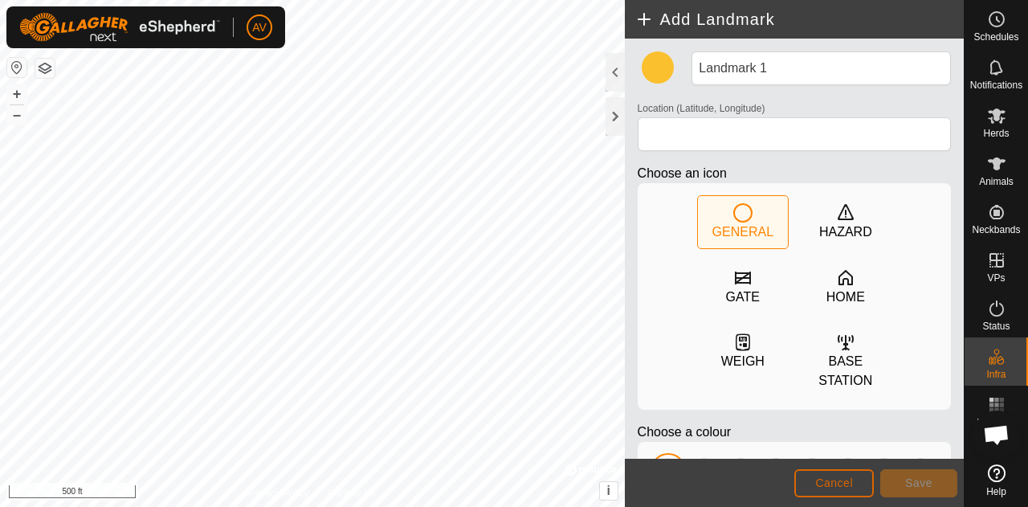
click at [830, 480] on span "Cancel" at bounding box center [835, 482] width 38 height 13
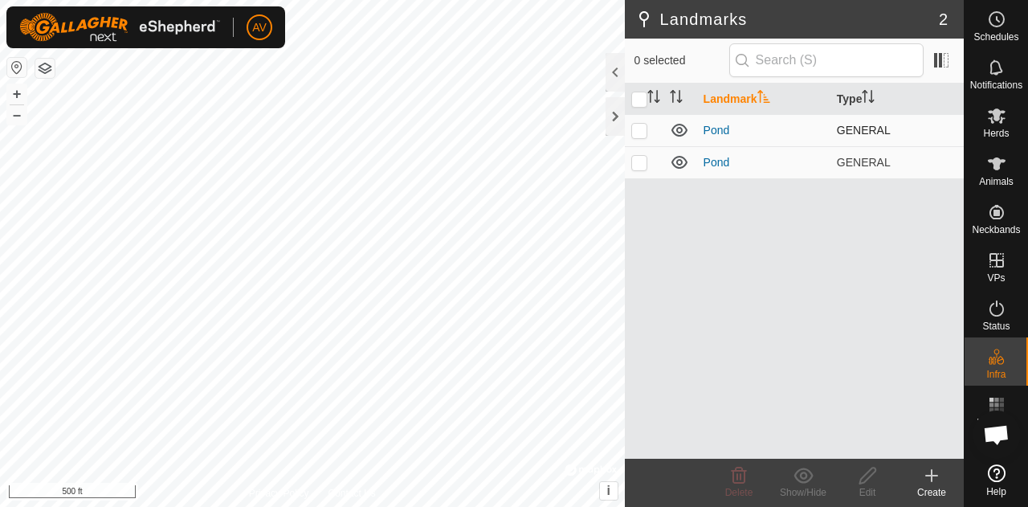
click at [630, 133] on td at bounding box center [644, 130] width 39 height 32
checkbox input "true"
click at [636, 170] on td at bounding box center [644, 162] width 39 height 32
checkbox input "true"
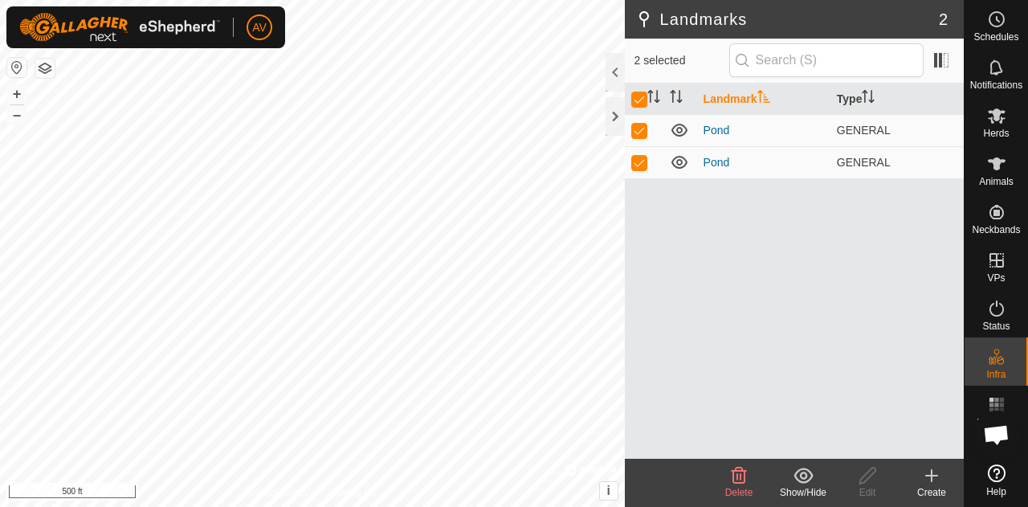
click at [733, 480] on icon at bounding box center [739, 476] width 15 height 16
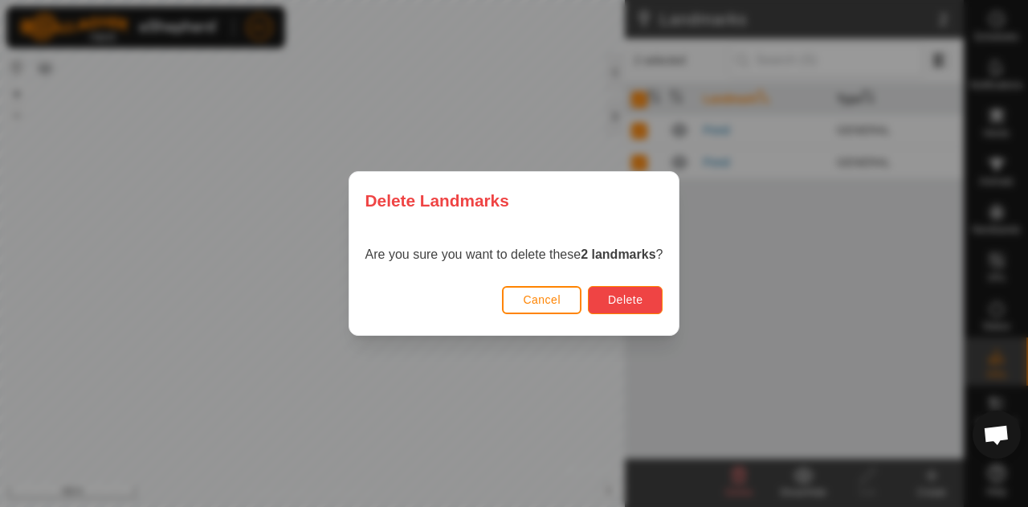
click at [648, 288] on button "Delete" at bounding box center [625, 300] width 75 height 28
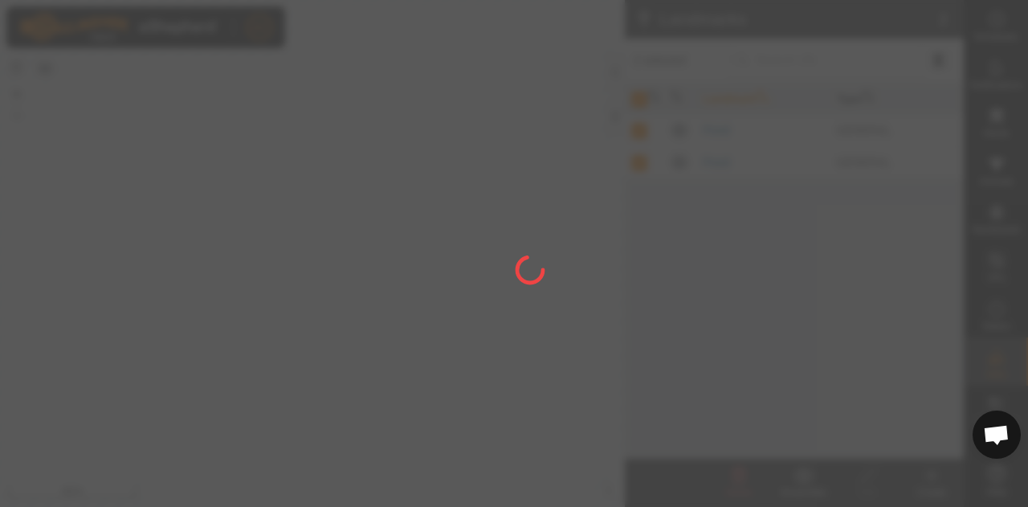
checkbox input "false"
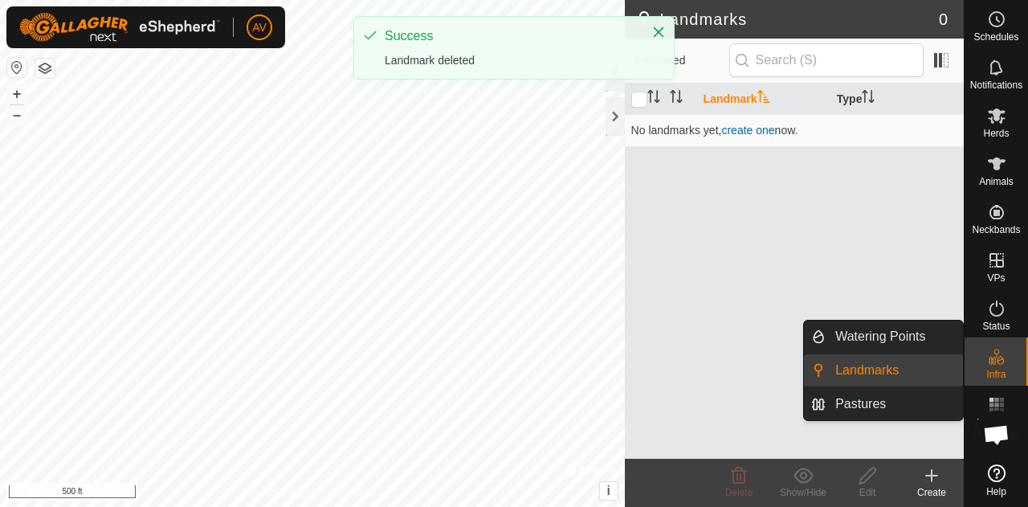
click at [1004, 378] on span "Infra" at bounding box center [996, 375] width 19 height 10
click at [869, 336] on link "Watering Points" at bounding box center [894, 337] width 137 height 32
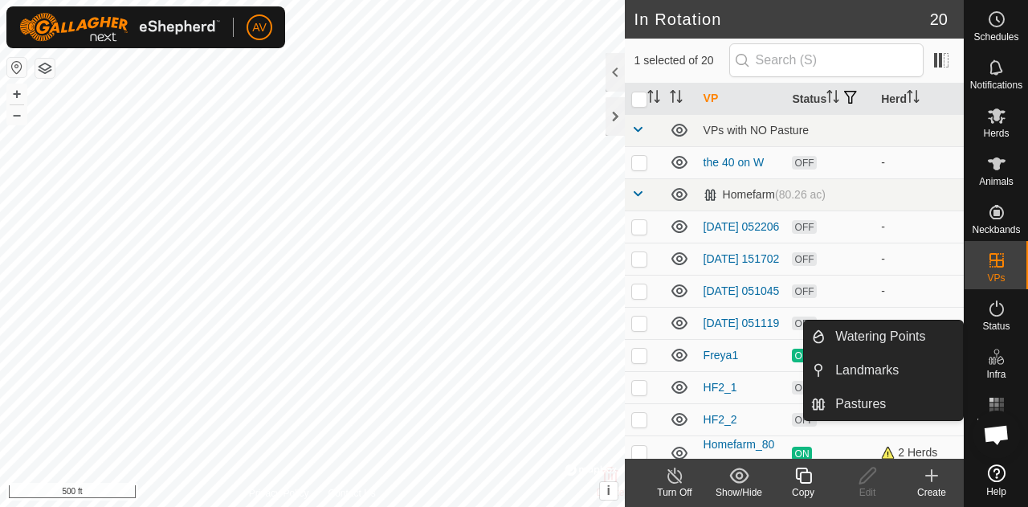
click at [987, 360] on icon at bounding box center [996, 356] width 19 height 19
click at [920, 345] on link "Watering Points" at bounding box center [894, 337] width 137 height 32
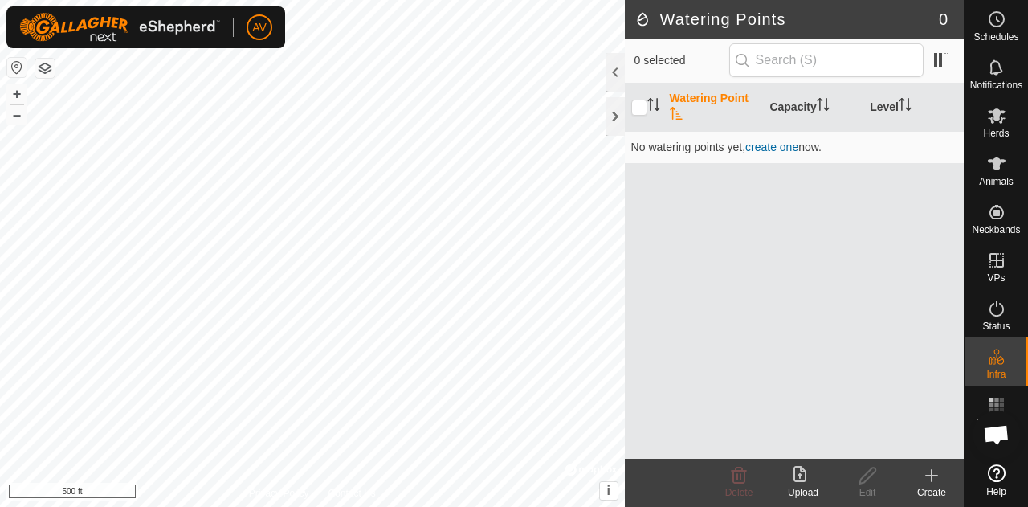
click at [932, 489] on div "Create" at bounding box center [932, 492] width 64 height 14
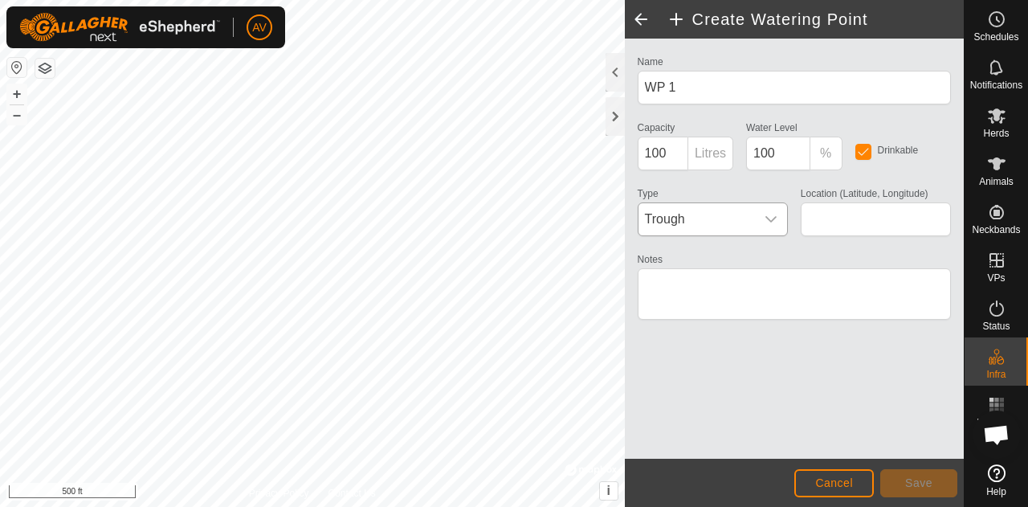
click at [758, 216] on div "dropdown trigger" at bounding box center [771, 219] width 32 height 32
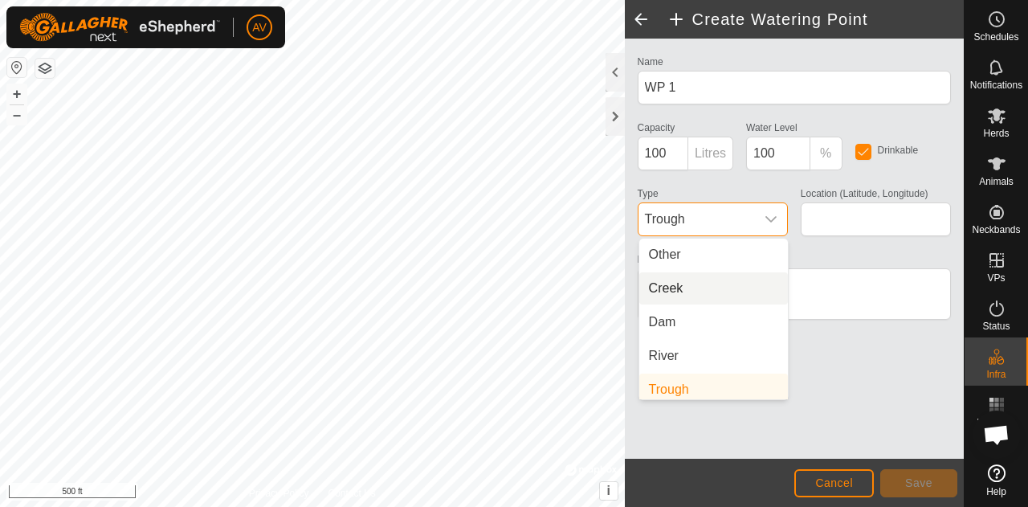
scroll to position [6, 0]
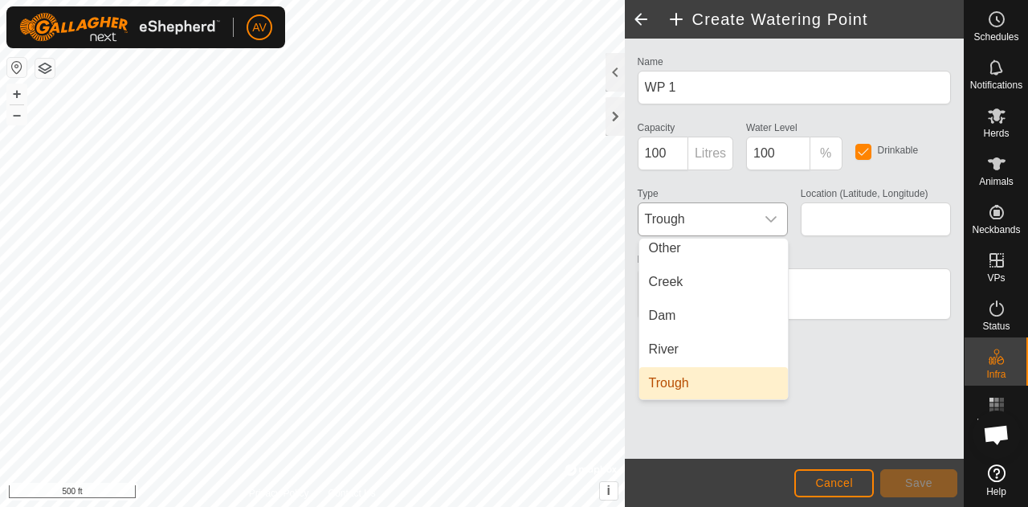
click at [689, 386] on li "Trough" at bounding box center [714, 383] width 149 height 32
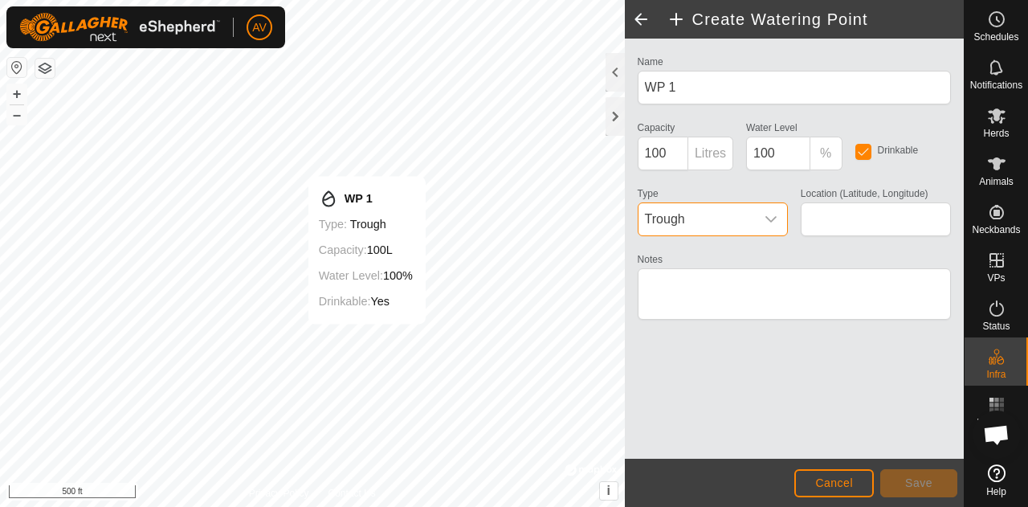
type input "45.031356, -87.862761"
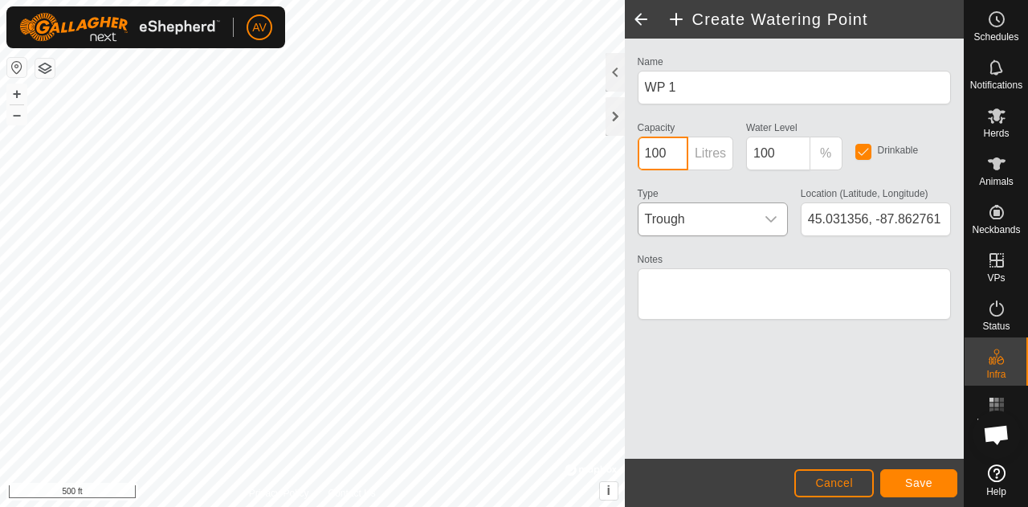
click at [669, 153] on input "100" at bounding box center [663, 154] width 51 height 34
type input "10000"
click at [932, 486] on span "Save" at bounding box center [918, 482] width 27 height 13
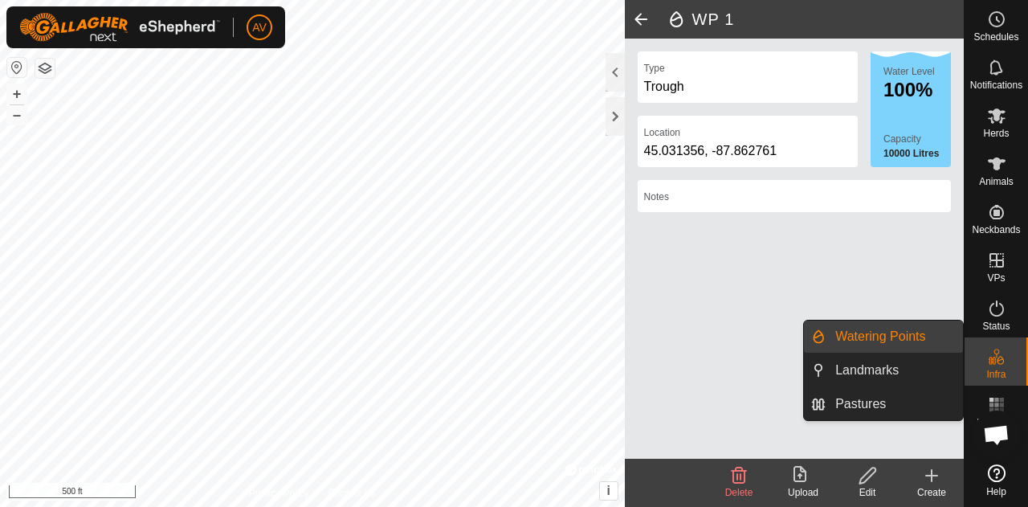
click at [921, 338] on link "Watering Points" at bounding box center [894, 337] width 137 height 32
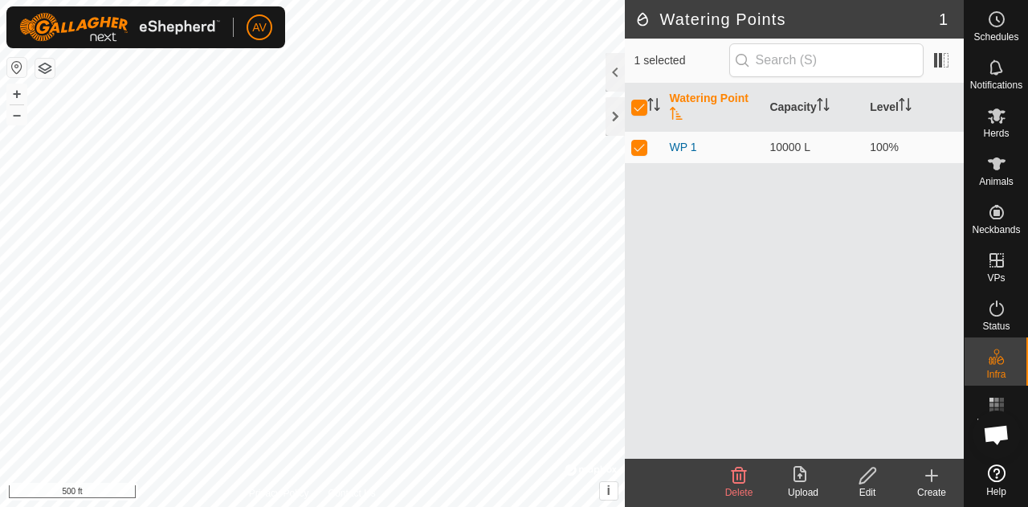
click at [945, 472] on create-svg-icon at bounding box center [932, 475] width 64 height 19
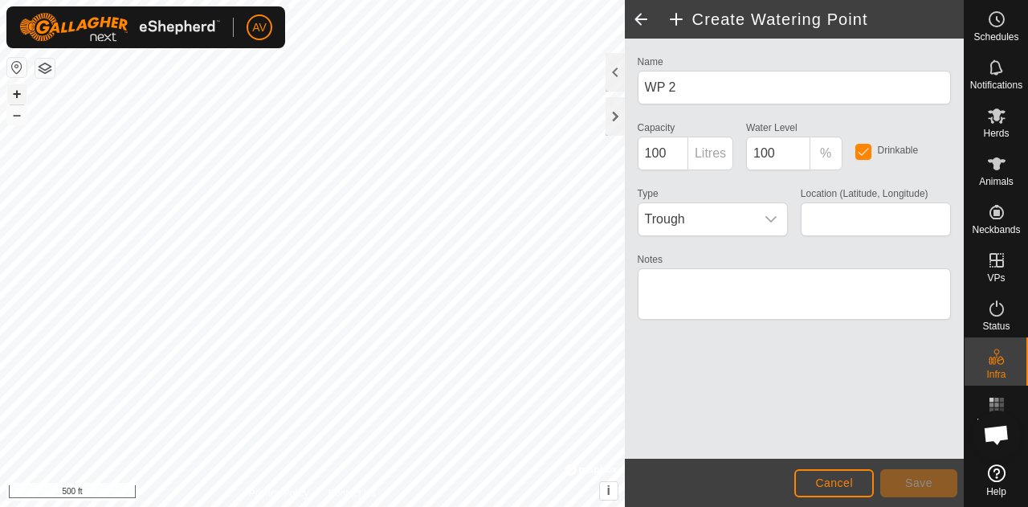
click at [18, 92] on button "+" at bounding box center [16, 93] width 19 height 19
type input "45.033486, -87.864596"
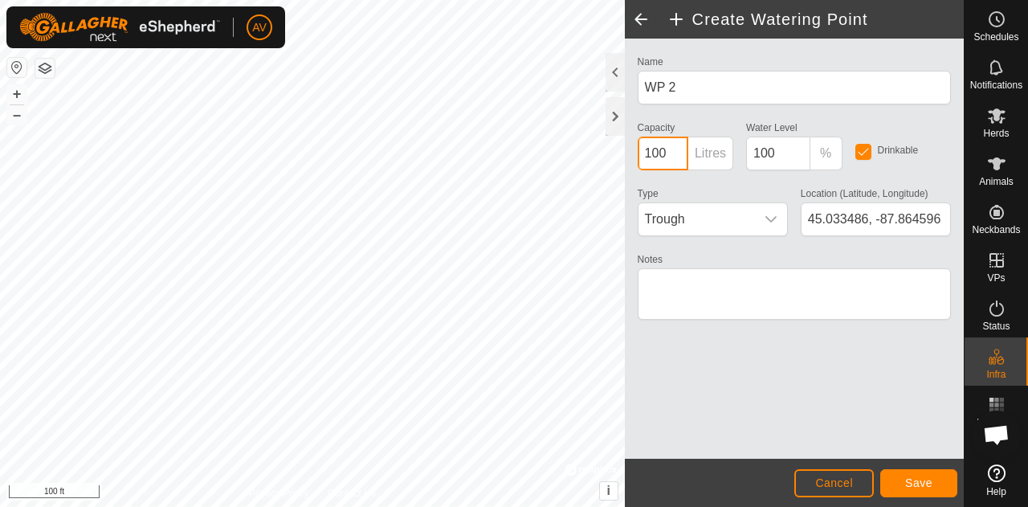
click at [674, 150] on input "100" at bounding box center [663, 154] width 51 height 34
type input "10000"
click at [919, 491] on button "Save" at bounding box center [919, 483] width 77 height 28
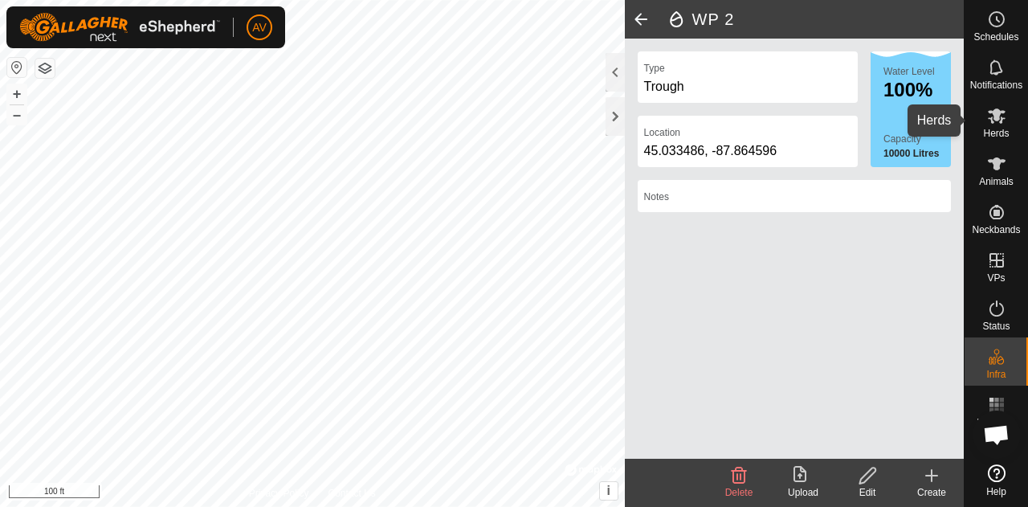
click at [1004, 123] on icon at bounding box center [996, 115] width 19 height 19
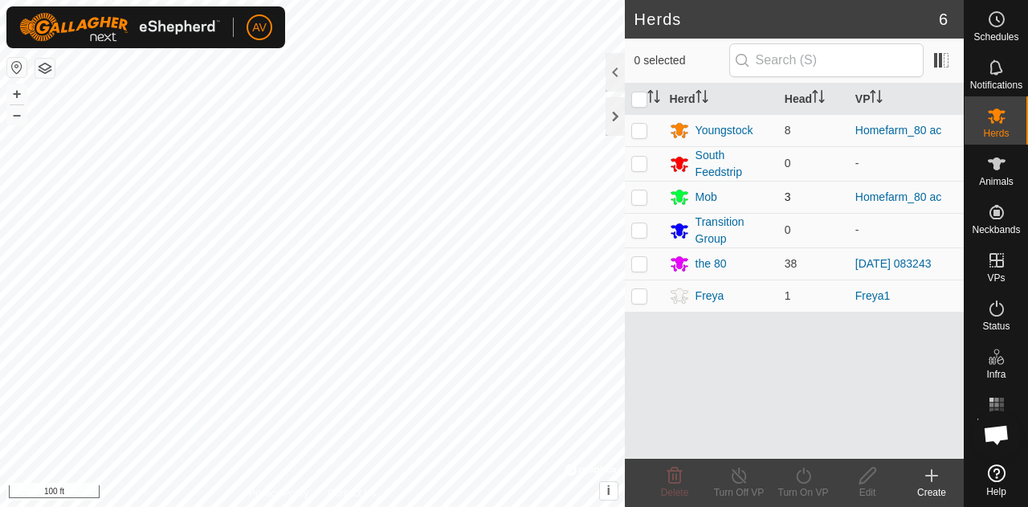
click at [634, 198] on p-checkbox at bounding box center [640, 196] width 16 height 13
click at [709, 192] on div "Mob" at bounding box center [707, 197] width 22 height 17
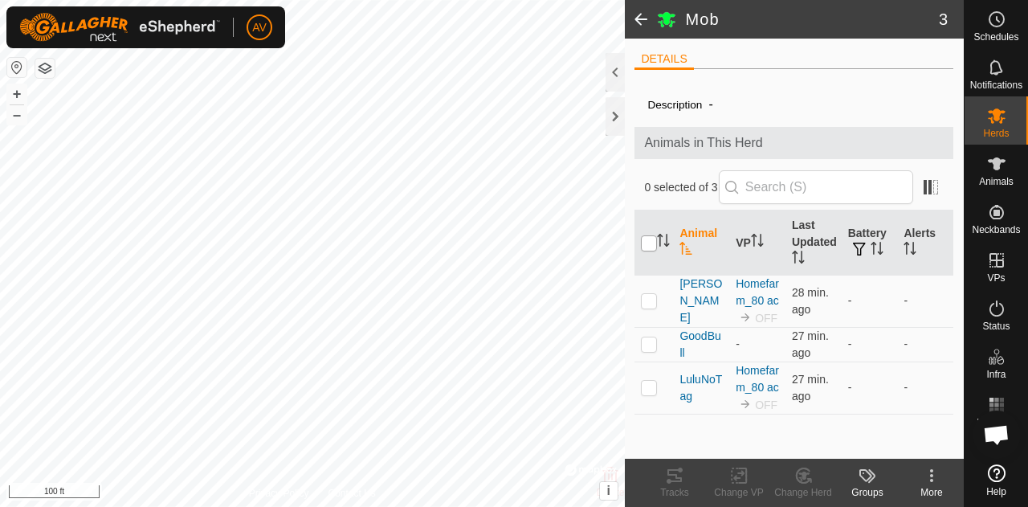
click at [648, 242] on input "checkbox" at bounding box center [649, 243] width 16 height 16
checkbox input "true"
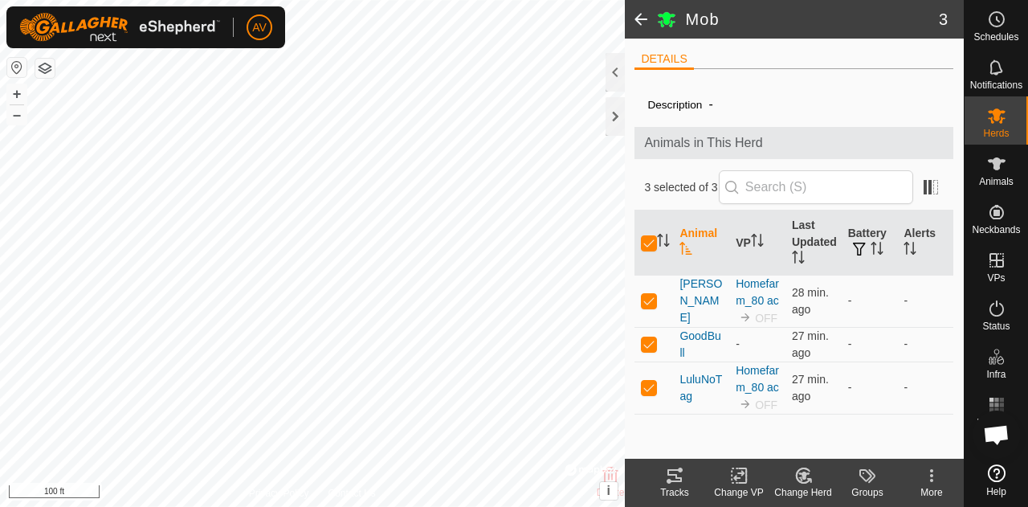
click at [734, 478] on icon at bounding box center [739, 476] width 11 height 10
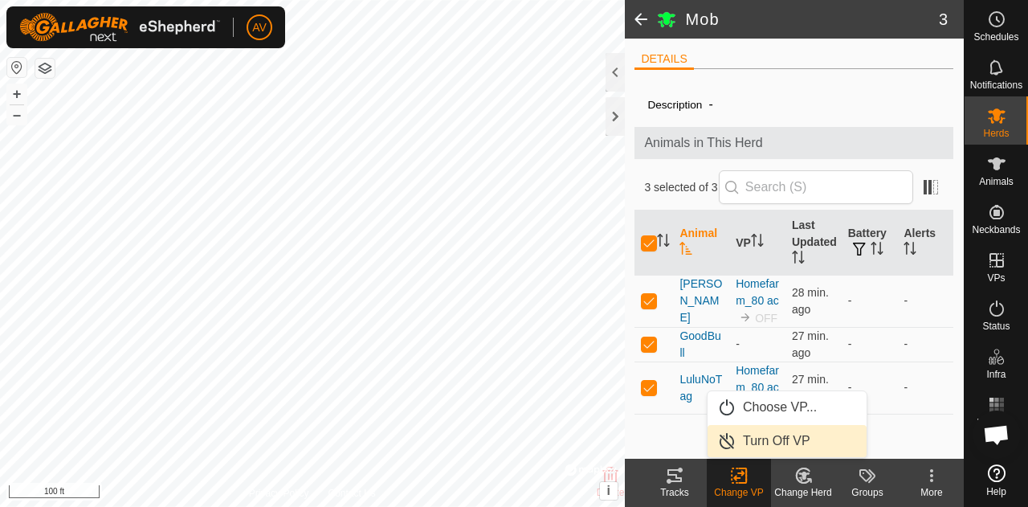
click at [757, 441] on link "Turn Off VP" at bounding box center [787, 441] width 159 height 32
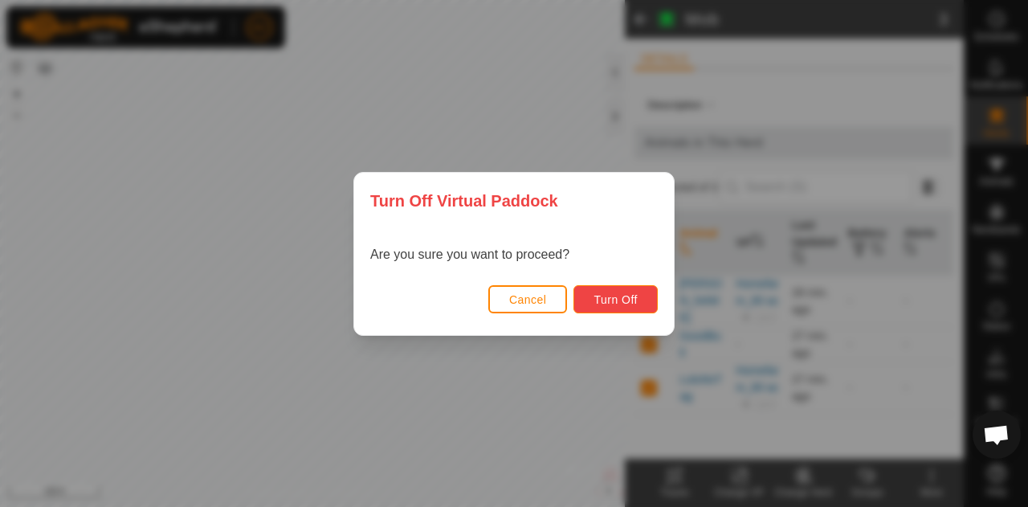
click at [623, 296] on span "Turn Off" at bounding box center [616, 299] width 44 height 13
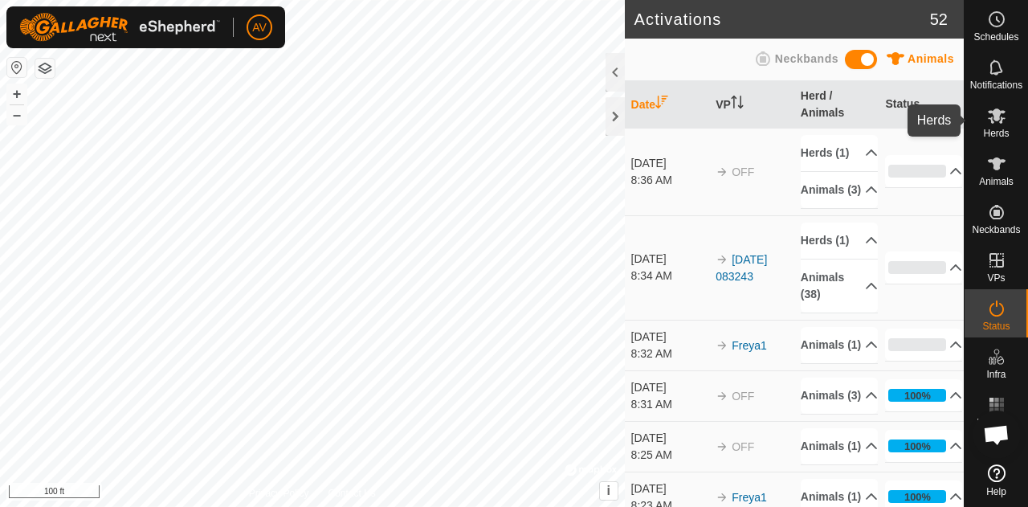
click at [995, 112] on icon at bounding box center [997, 115] width 18 height 15
